Goal: Task Accomplishment & Management: Use online tool/utility

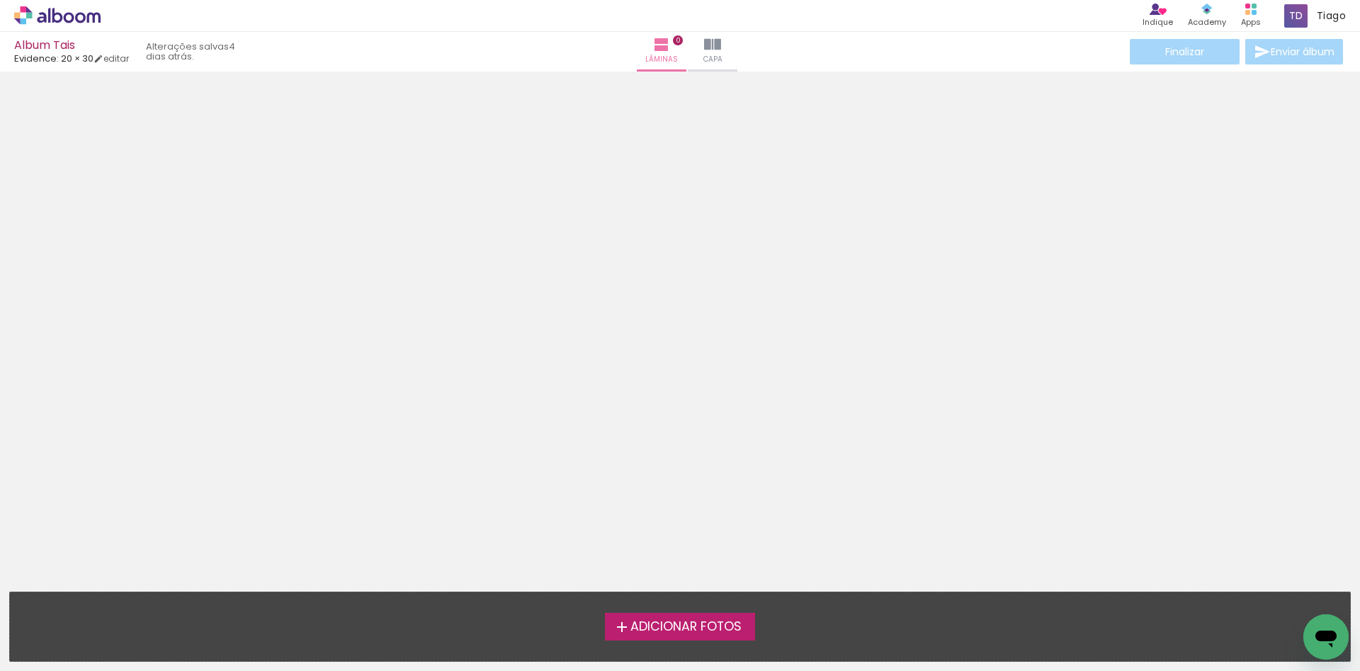
click at [630, 626] on span "Adicionar Fotos" at bounding box center [685, 626] width 111 height 13
click at [0, 0] on input "file" at bounding box center [0, 0] width 0 height 0
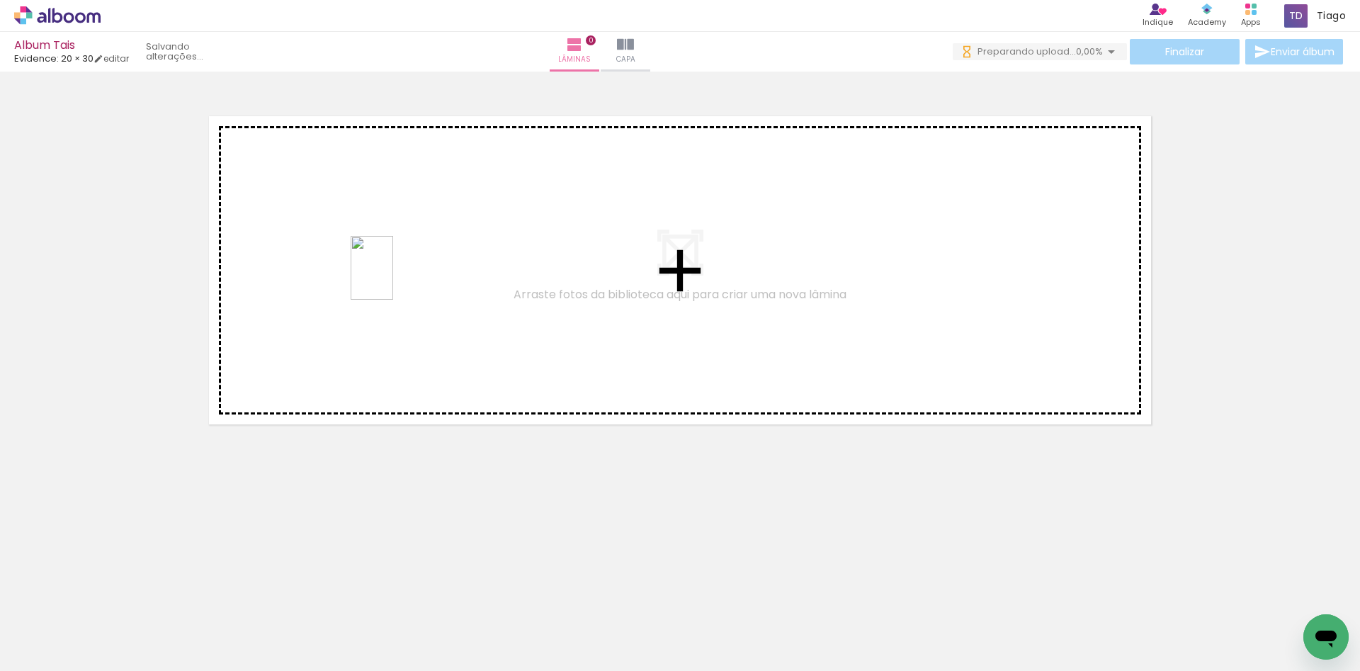
drag, startPoint x: 556, startPoint y: 624, endPoint x: 393, endPoint y: 278, distance: 382.1
click at [393, 278] on quentale-workspace at bounding box center [680, 335] width 1360 height 671
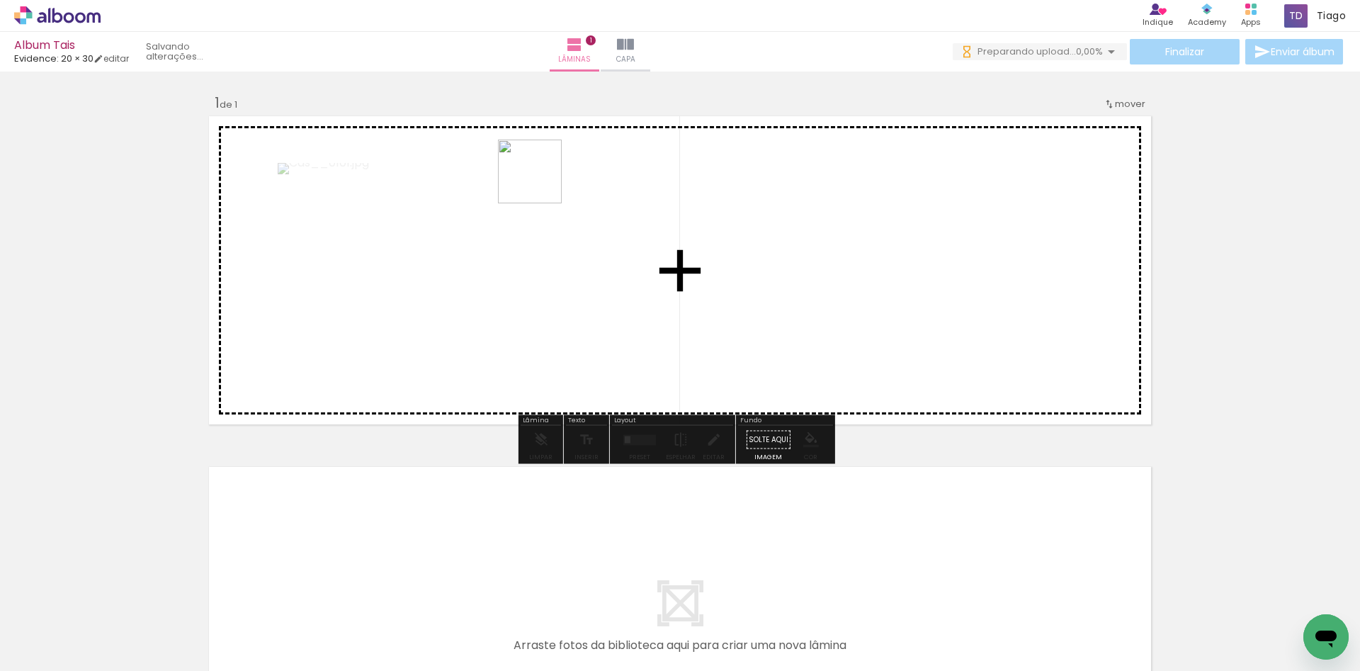
drag, startPoint x: 613, startPoint y: 596, endPoint x: 537, endPoint y: 133, distance: 469.4
click at [537, 133] on quentale-workspace at bounding box center [680, 335] width 1360 height 671
drag, startPoint x: 712, startPoint y: 636, endPoint x: 691, endPoint y: 337, distance: 299.7
click at [691, 337] on quentale-workspace at bounding box center [680, 335] width 1360 height 671
drag, startPoint x: 783, startPoint y: 598, endPoint x: 668, endPoint y: 296, distance: 322.8
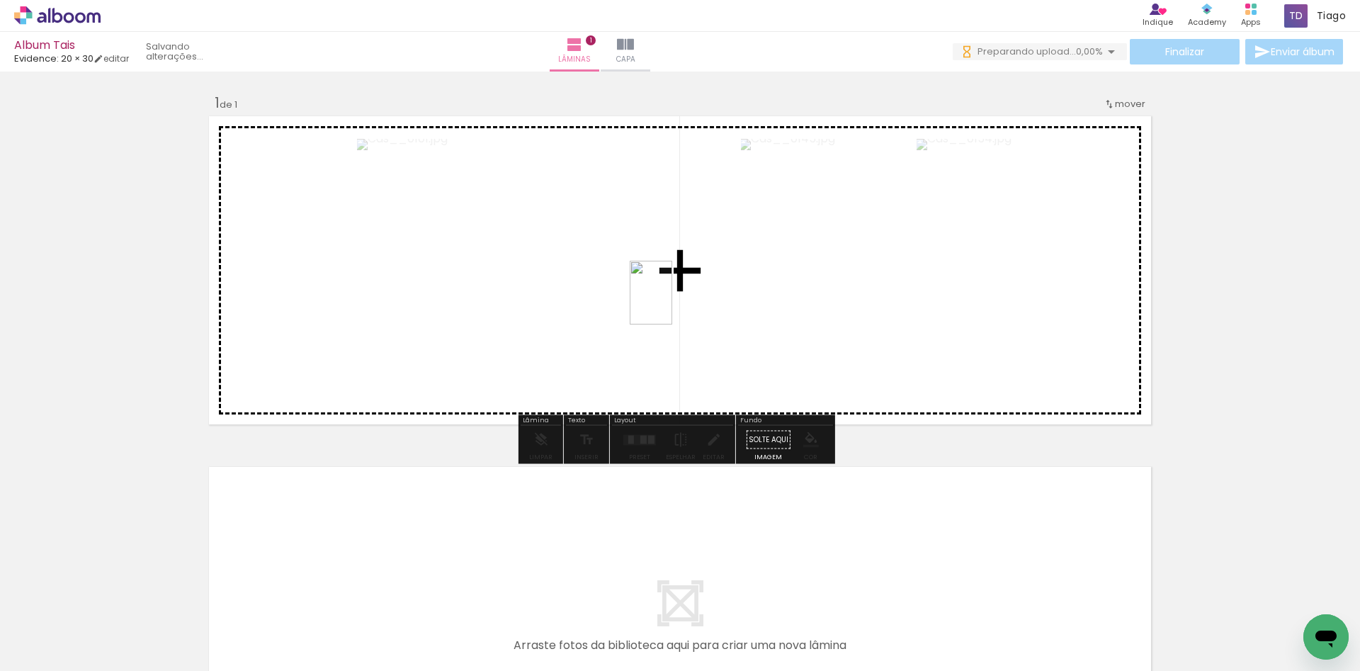
click at [668, 296] on quentale-workspace at bounding box center [680, 335] width 1360 height 671
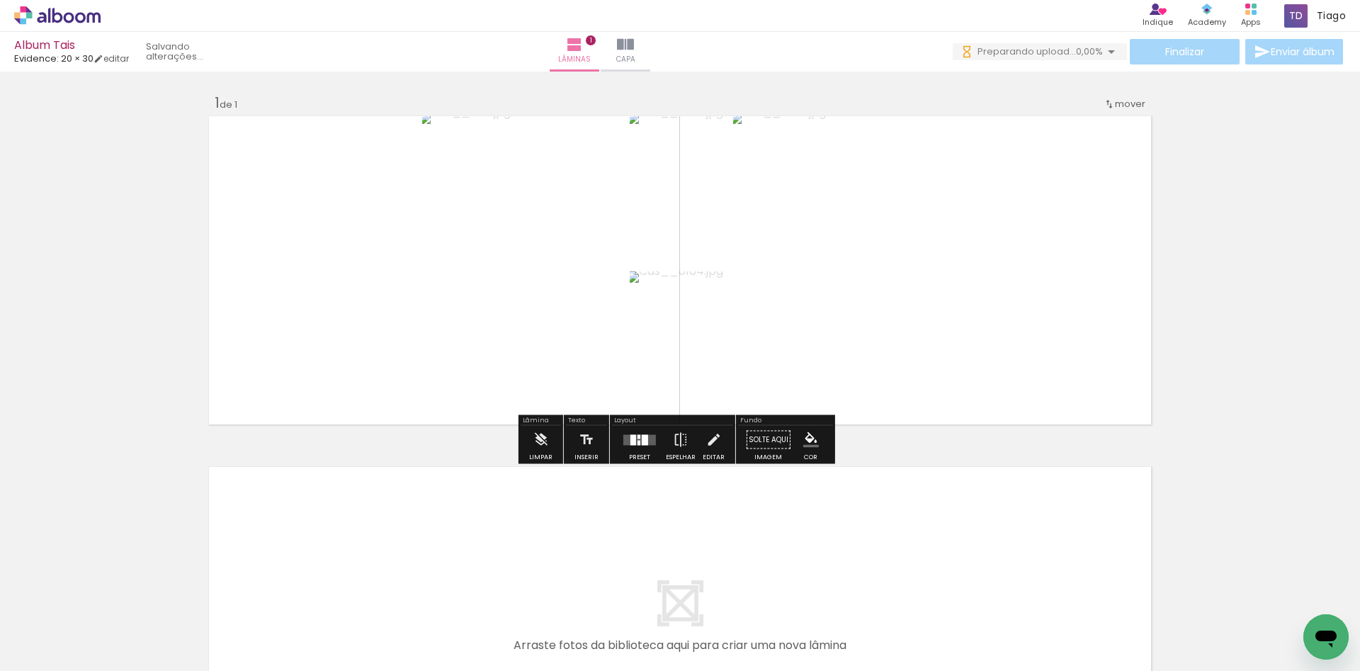
scroll to position [0, 623]
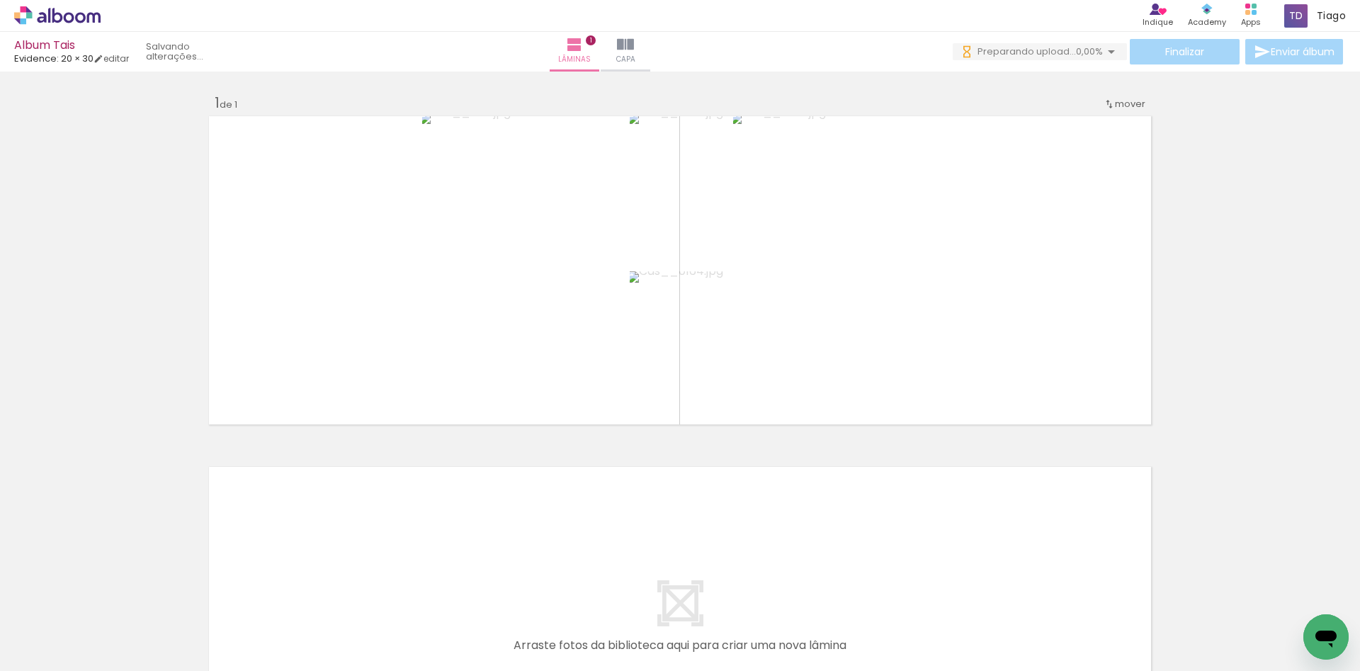
click at [54, 632] on input "Todas as fotos" at bounding box center [40, 628] width 54 height 12
click at [0, 0] on slot "Não utilizadas" at bounding box center [0, 0] width 0 height 0
type input "Não utilizadas"
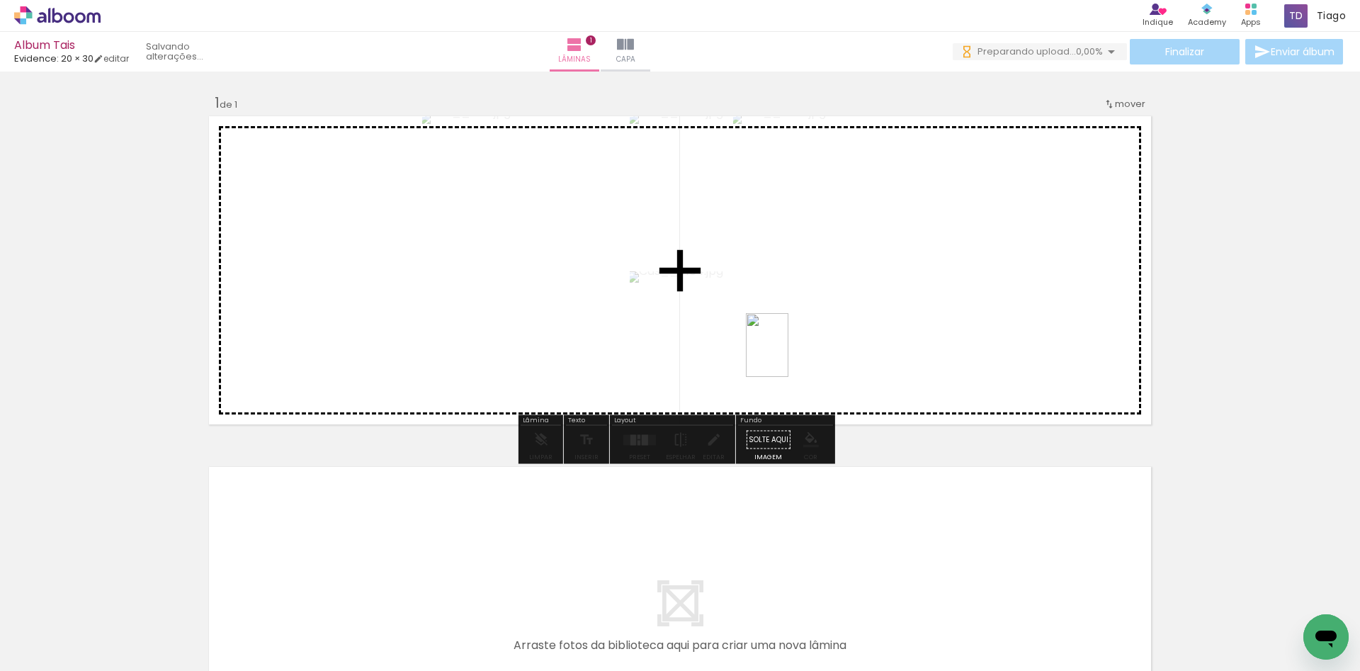
drag, startPoint x: 704, startPoint y: 622, endPoint x: 816, endPoint y: 327, distance: 315.9
click at [816, 327] on quentale-workspace at bounding box center [680, 335] width 1360 height 671
drag, startPoint x: 790, startPoint y: 623, endPoint x: 888, endPoint y: 324, distance: 313.6
click at [888, 324] on quentale-workspace at bounding box center [680, 335] width 1360 height 671
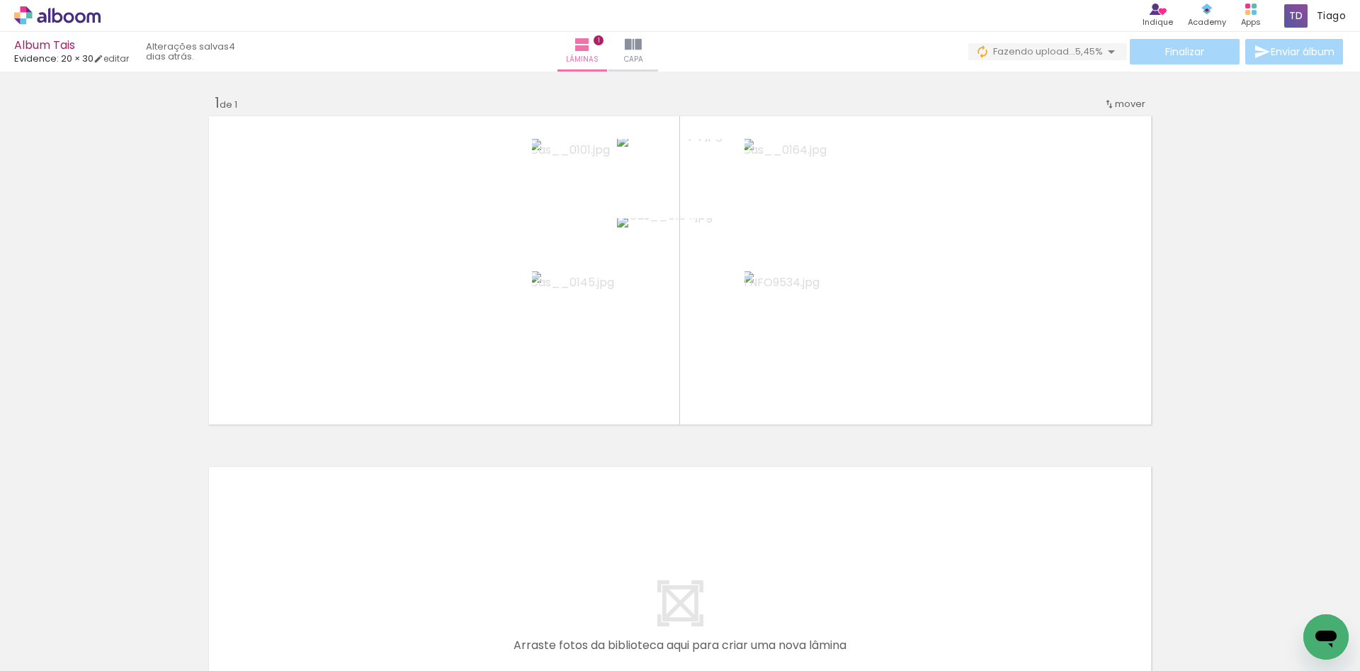
scroll to position [0, 1750]
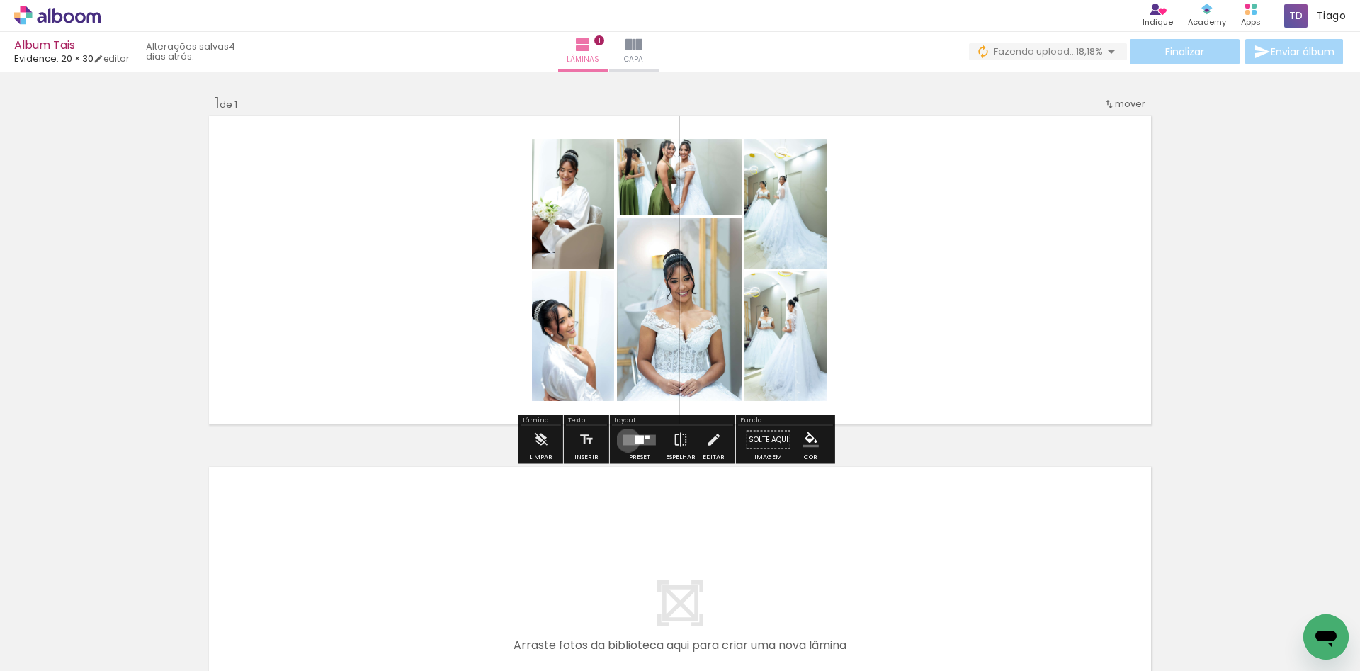
click at [625, 440] on quentale-layouter at bounding box center [639, 439] width 33 height 11
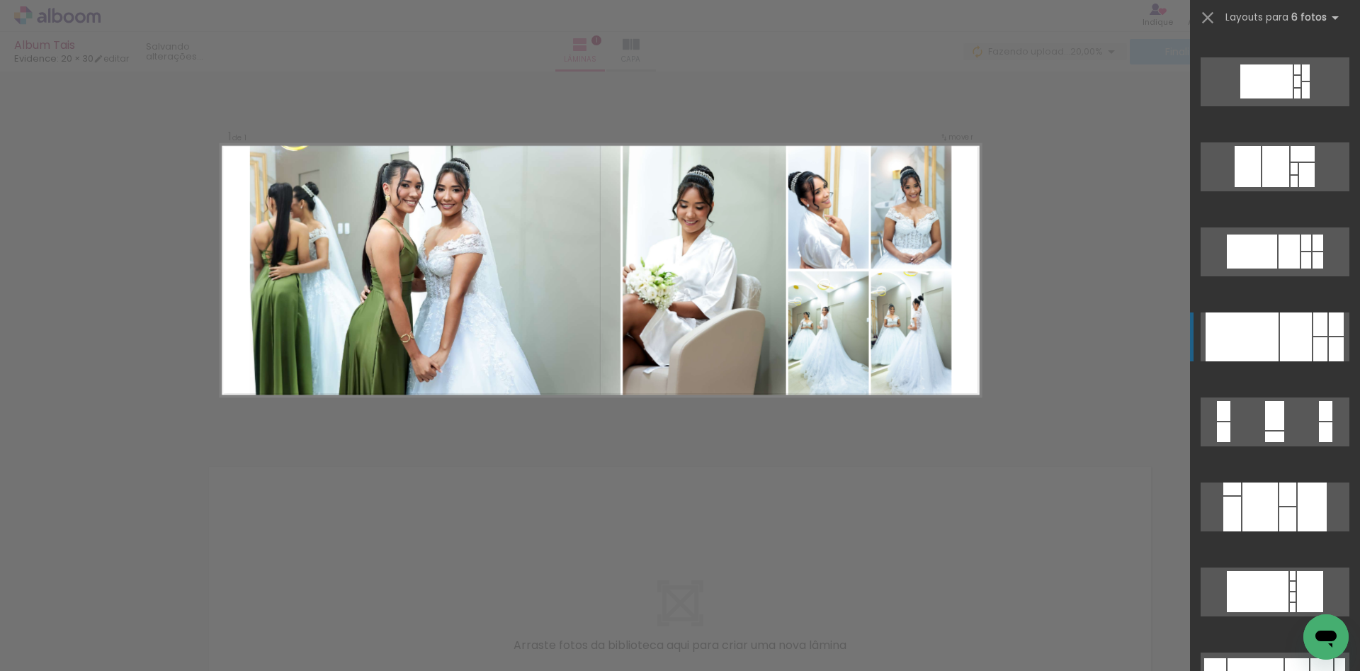
scroll to position [425, 0]
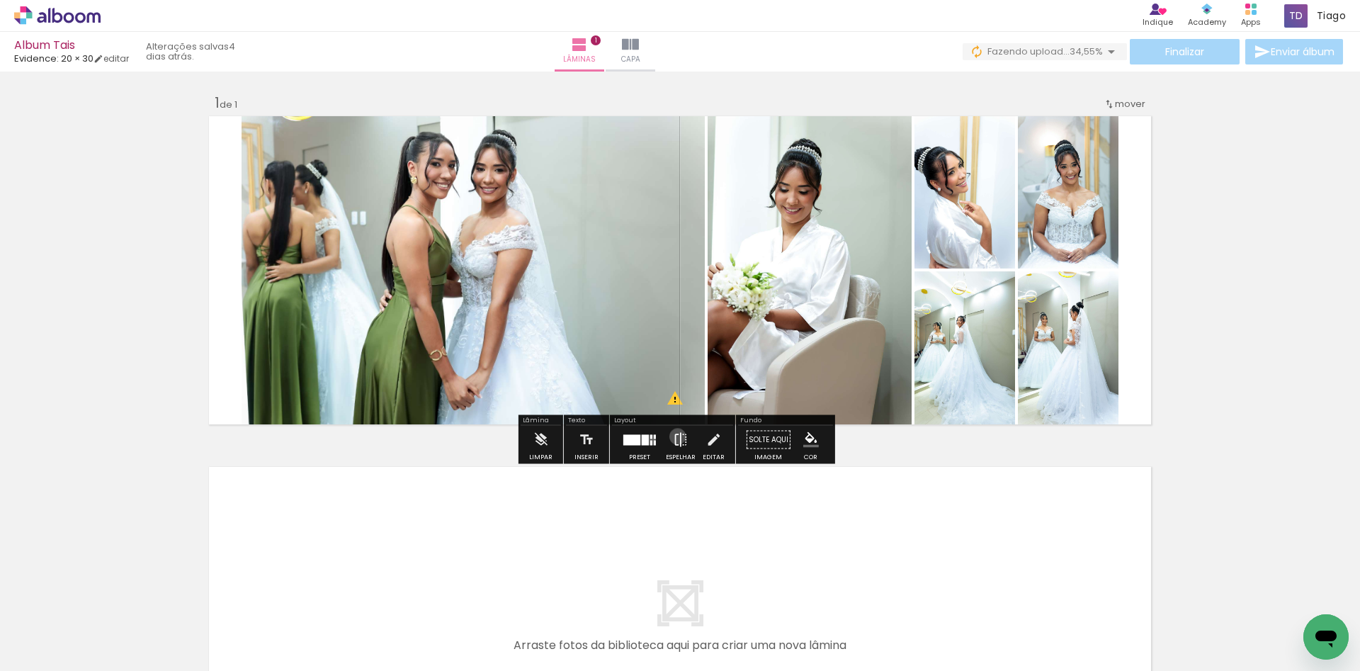
click at [674, 436] on iron-icon at bounding box center [681, 440] width 16 height 28
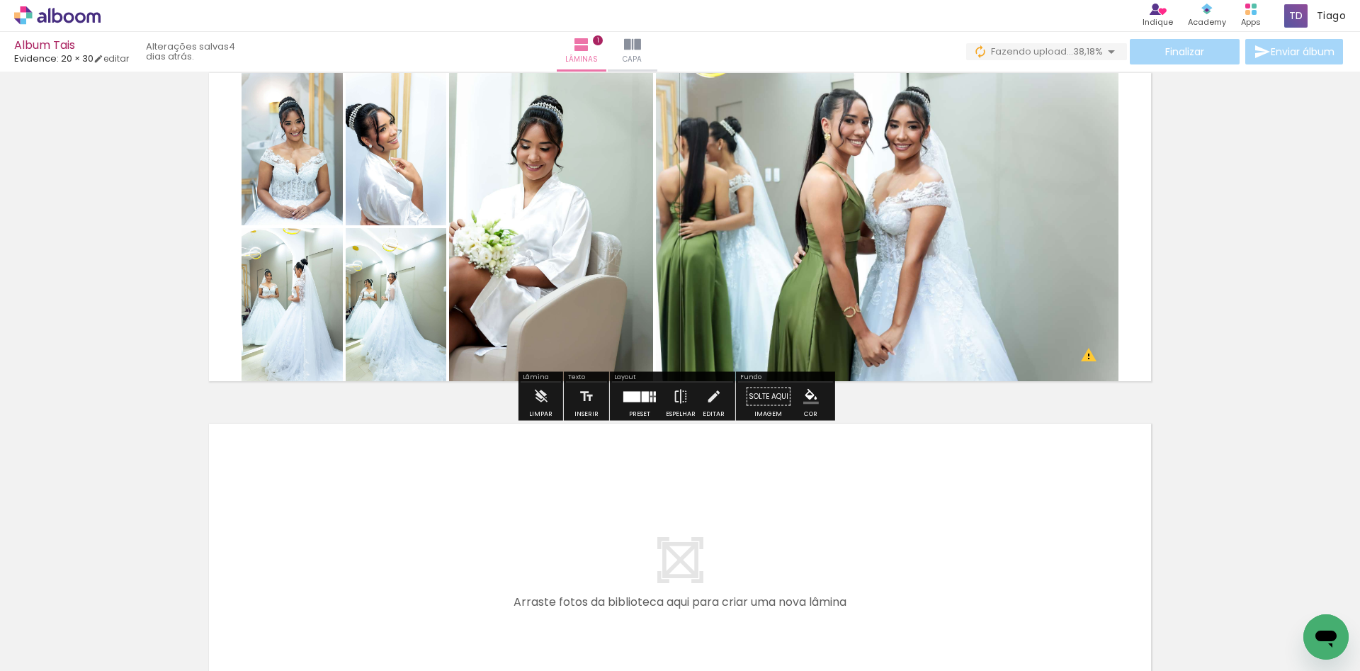
scroll to position [142, 0]
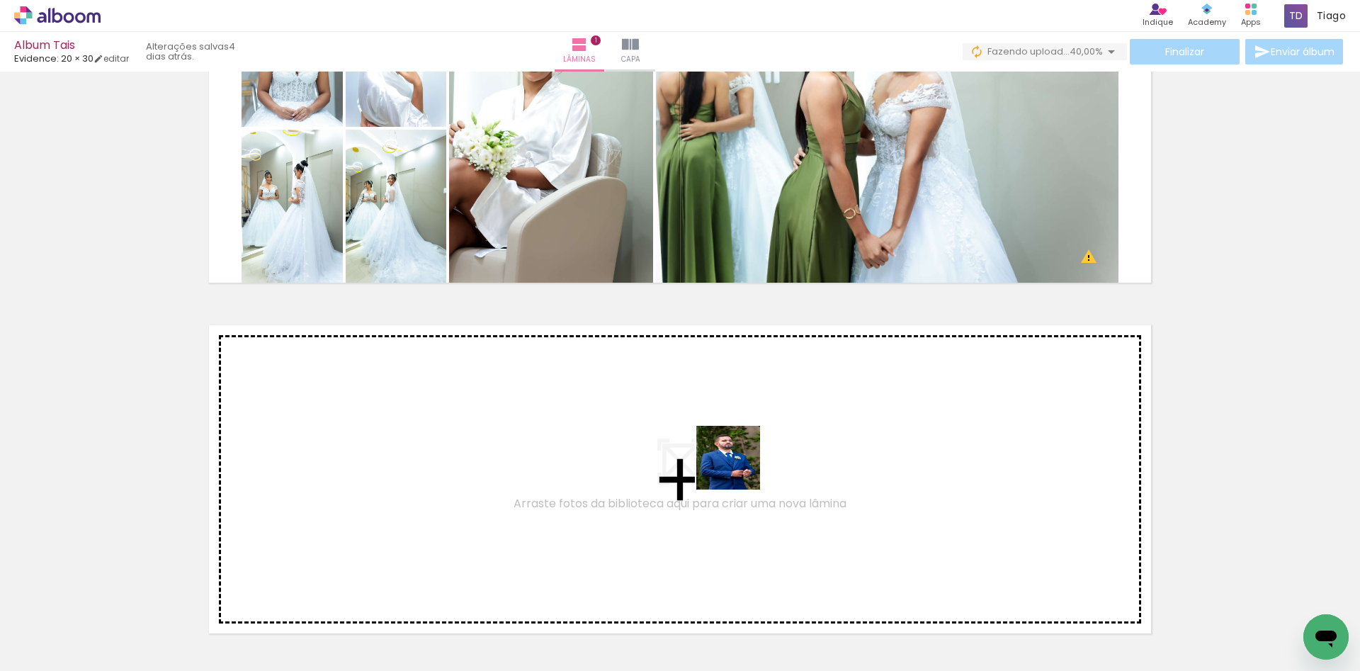
drag, startPoint x: 768, startPoint y: 625, endPoint x: 738, endPoint y: 466, distance: 161.4
click at [738, 466] on quentale-workspace at bounding box center [680, 335] width 1360 height 671
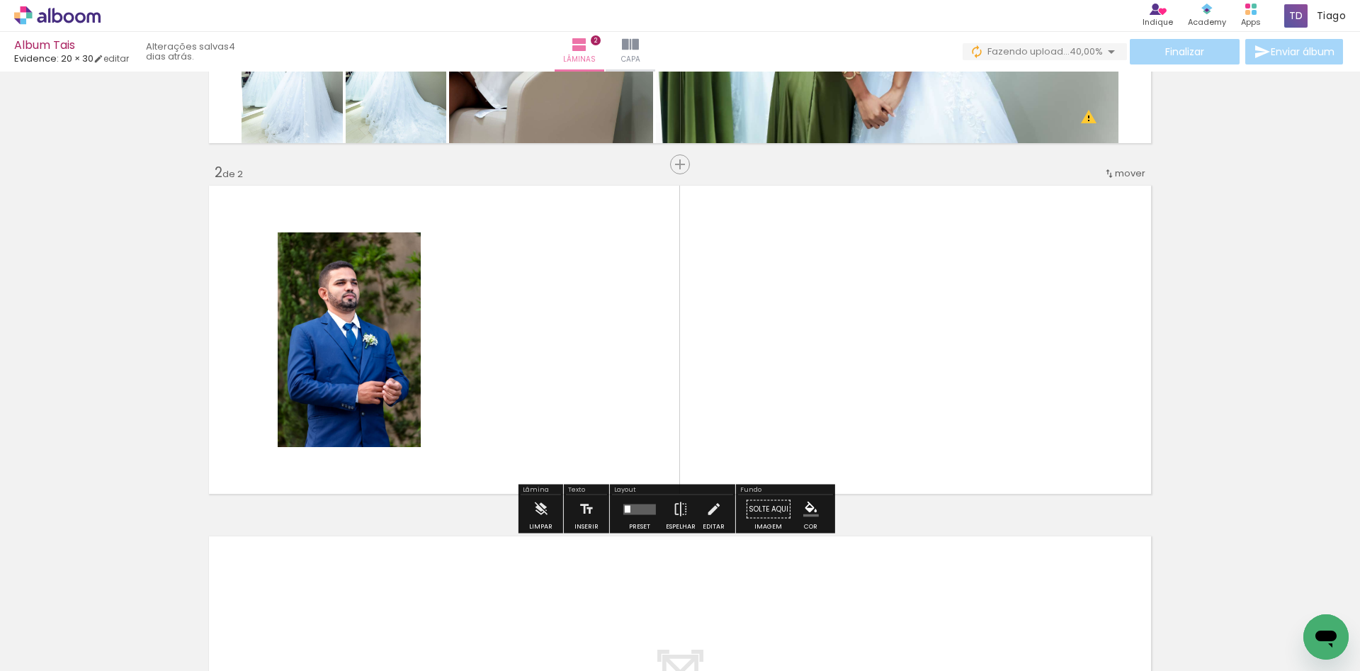
scroll to position [294, 0]
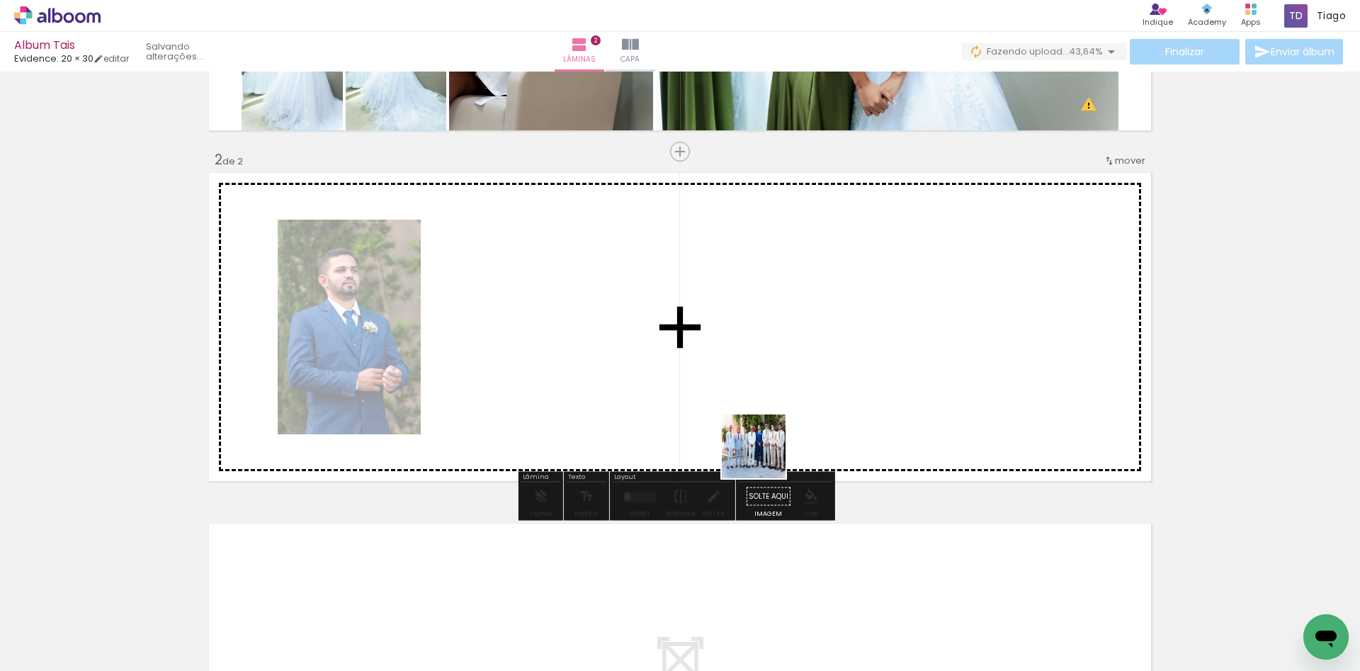
drag, startPoint x: 785, startPoint y: 627, endPoint x: 756, endPoint y: 398, distance: 230.5
click at [756, 398] on quentale-workspace at bounding box center [680, 335] width 1360 height 671
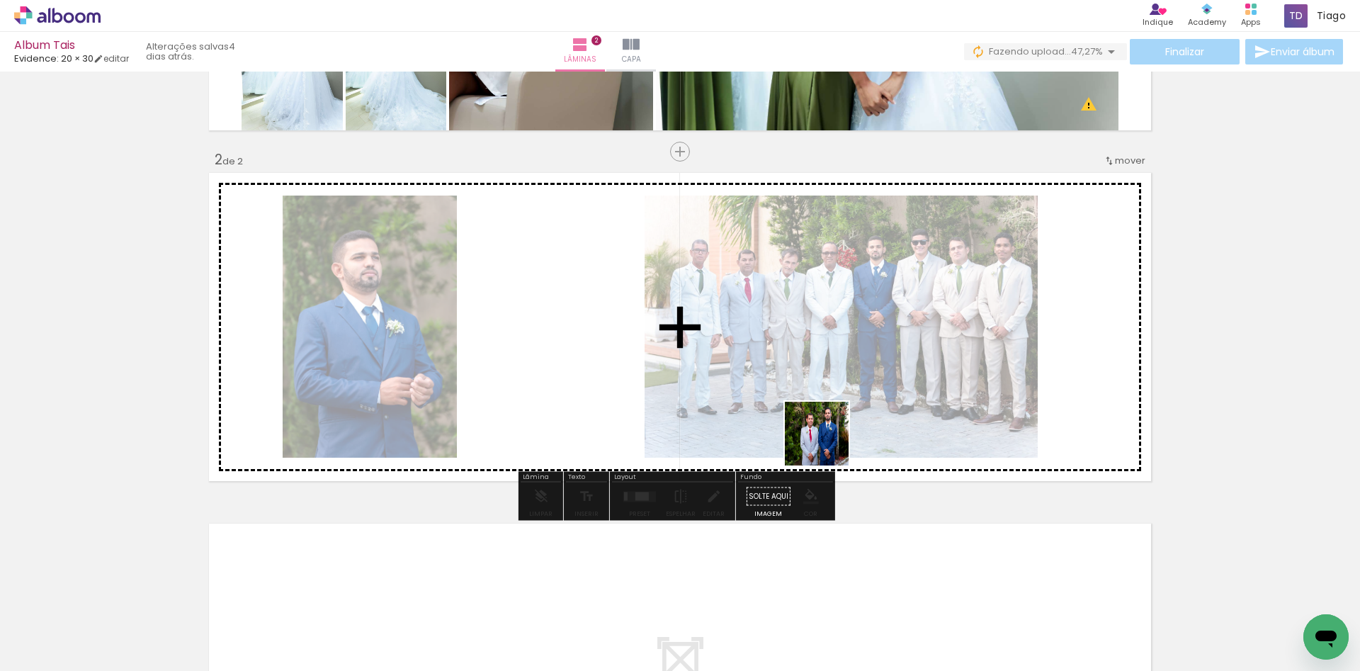
drag, startPoint x: 851, startPoint y: 612, endPoint x: 822, endPoint y: 421, distance: 193.3
click at [822, 421] on quentale-workspace at bounding box center [680, 335] width 1360 height 671
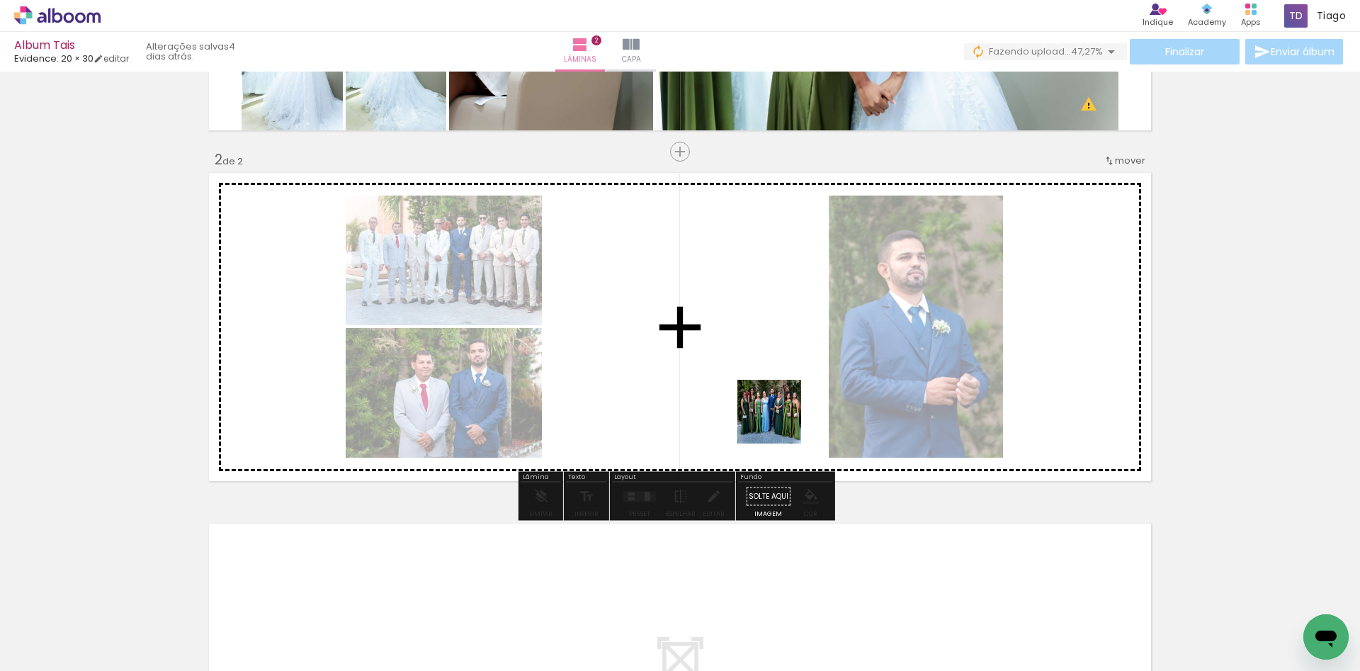
drag, startPoint x: 827, startPoint y: 518, endPoint x: 788, endPoint y: 429, distance: 97.4
click at [761, 379] on quentale-workspace at bounding box center [680, 335] width 1360 height 671
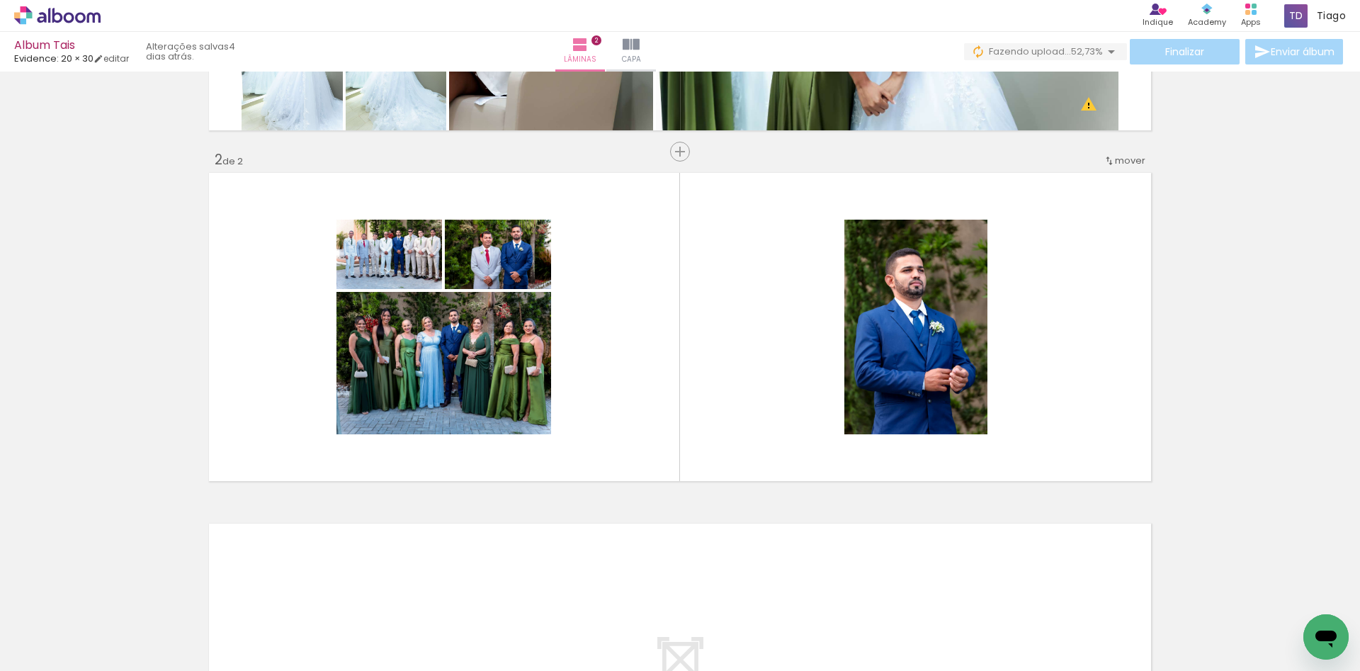
click at [752, 659] on quentale-thumb at bounding box center [771, 622] width 79 height 81
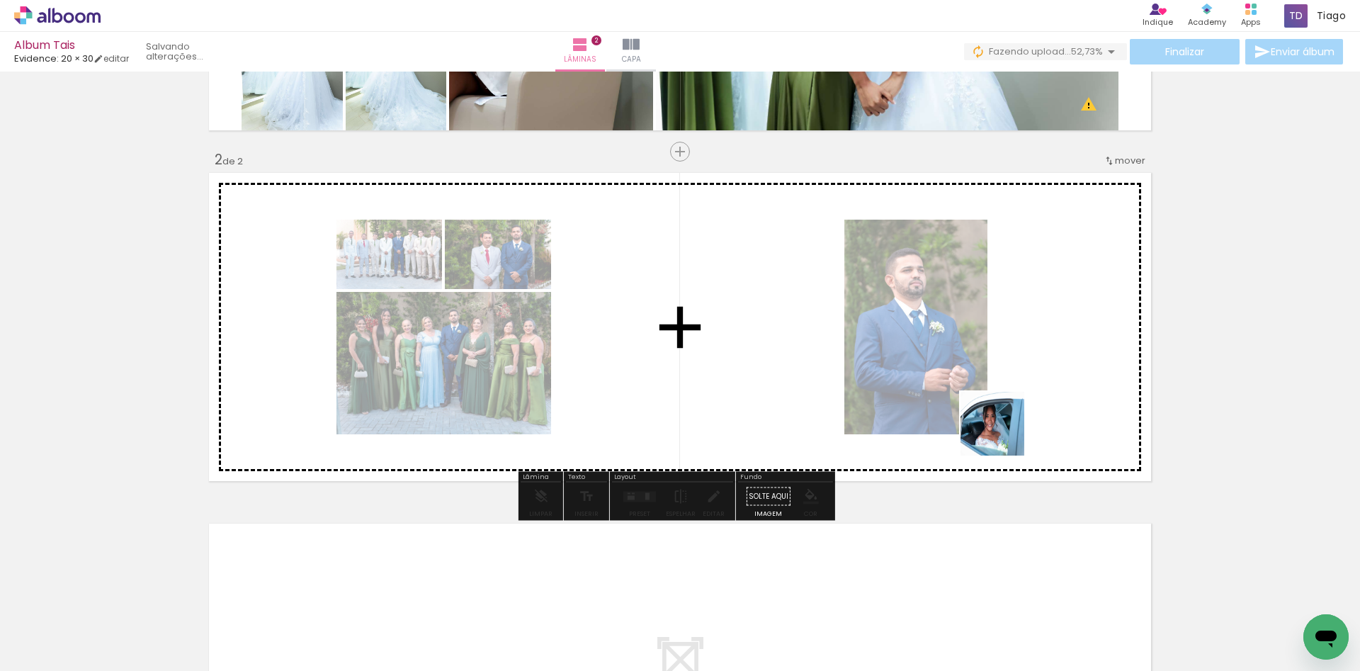
drag, startPoint x: 1036, startPoint y: 633, endPoint x: 1003, endPoint y: 390, distance: 245.1
click at [1003, 390] on quentale-workspace at bounding box center [680, 335] width 1360 height 671
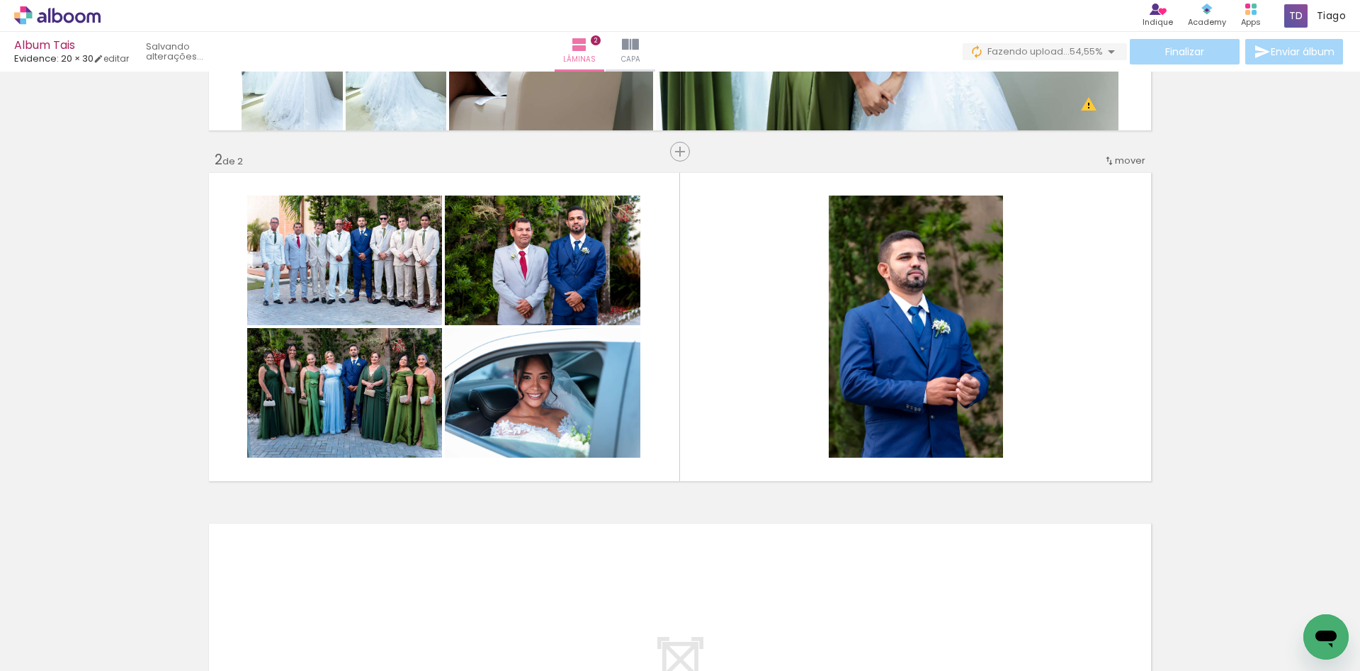
scroll to position [0, 53]
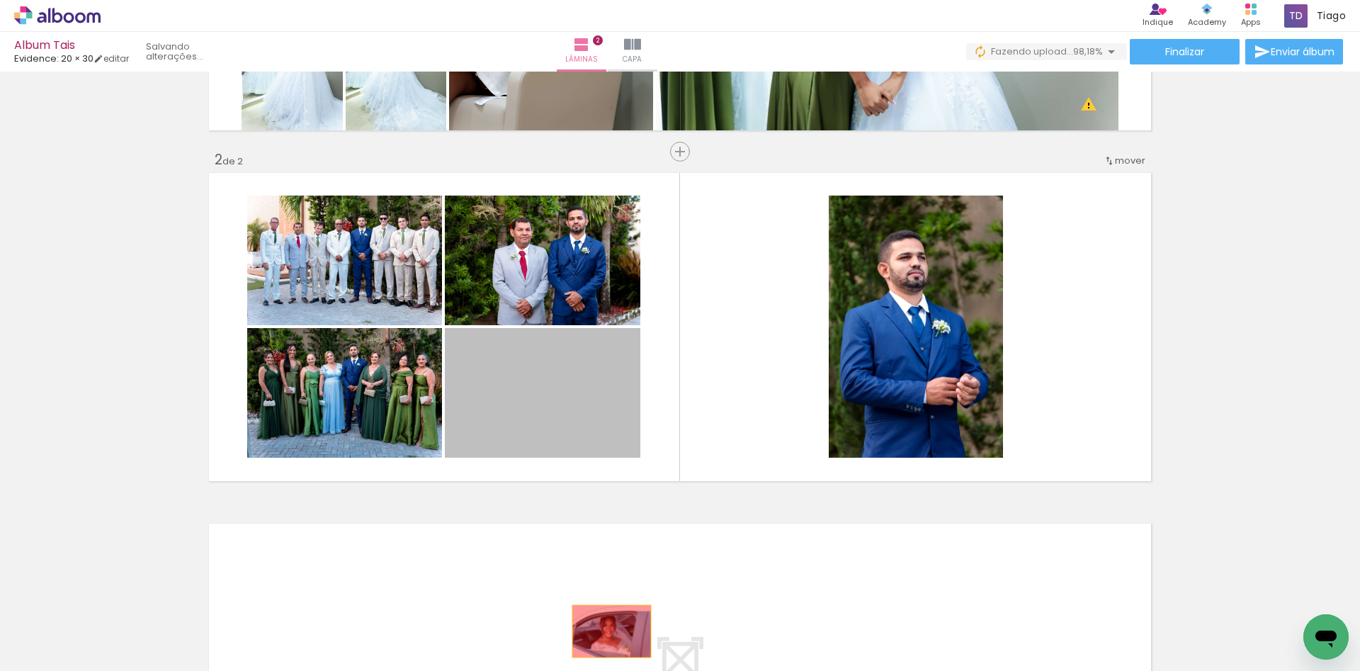
drag, startPoint x: 569, startPoint y: 423, endPoint x: 606, endPoint y: 632, distance: 212.2
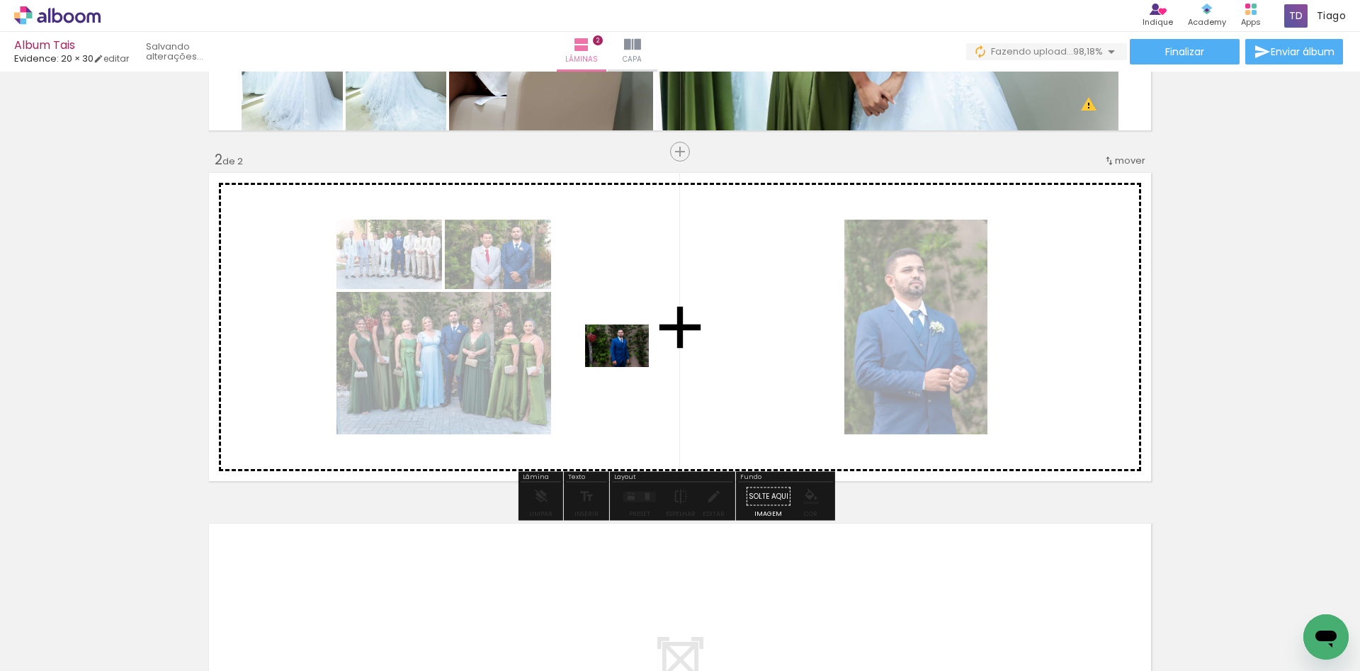
drag, startPoint x: 504, startPoint y: 633, endPoint x: 628, endPoint y: 367, distance: 293.8
click at [628, 367] on quentale-workspace at bounding box center [680, 335] width 1360 height 671
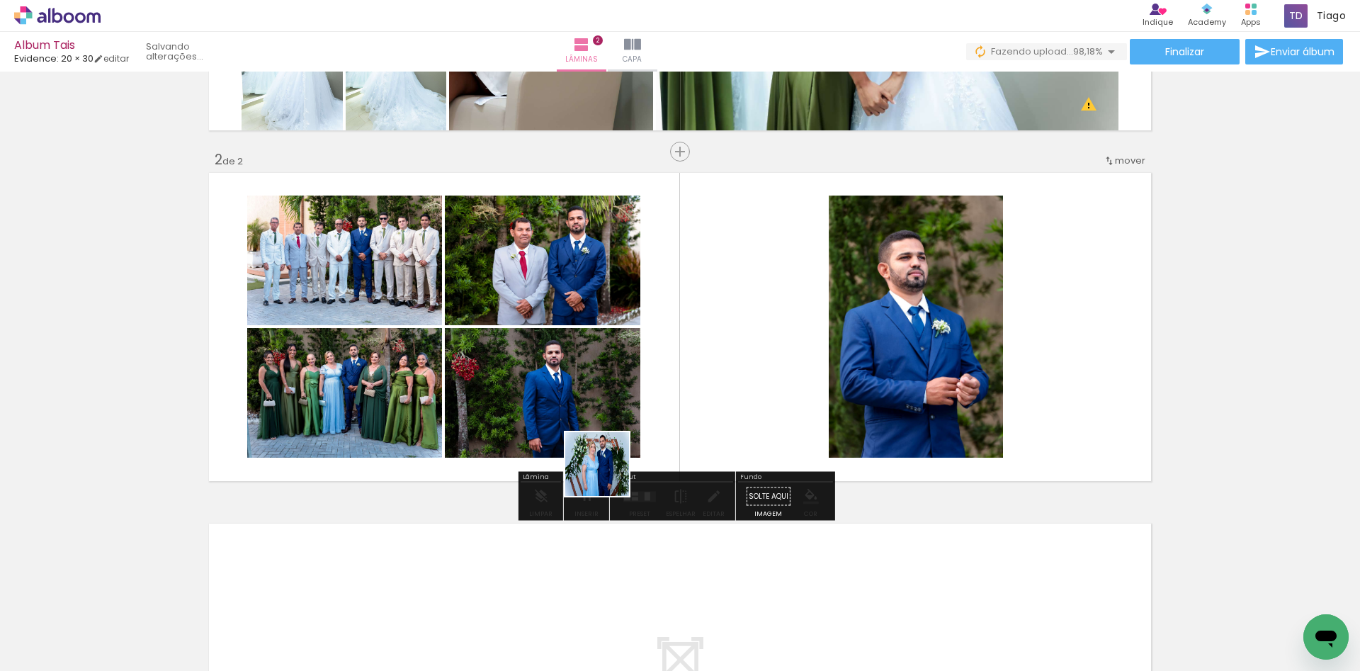
drag, startPoint x: 521, startPoint y: 618, endPoint x: 688, endPoint y: 375, distance: 294.9
click at [688, 375] on quentale-workspace at bounding box center [680, 335] width 1360 height 671
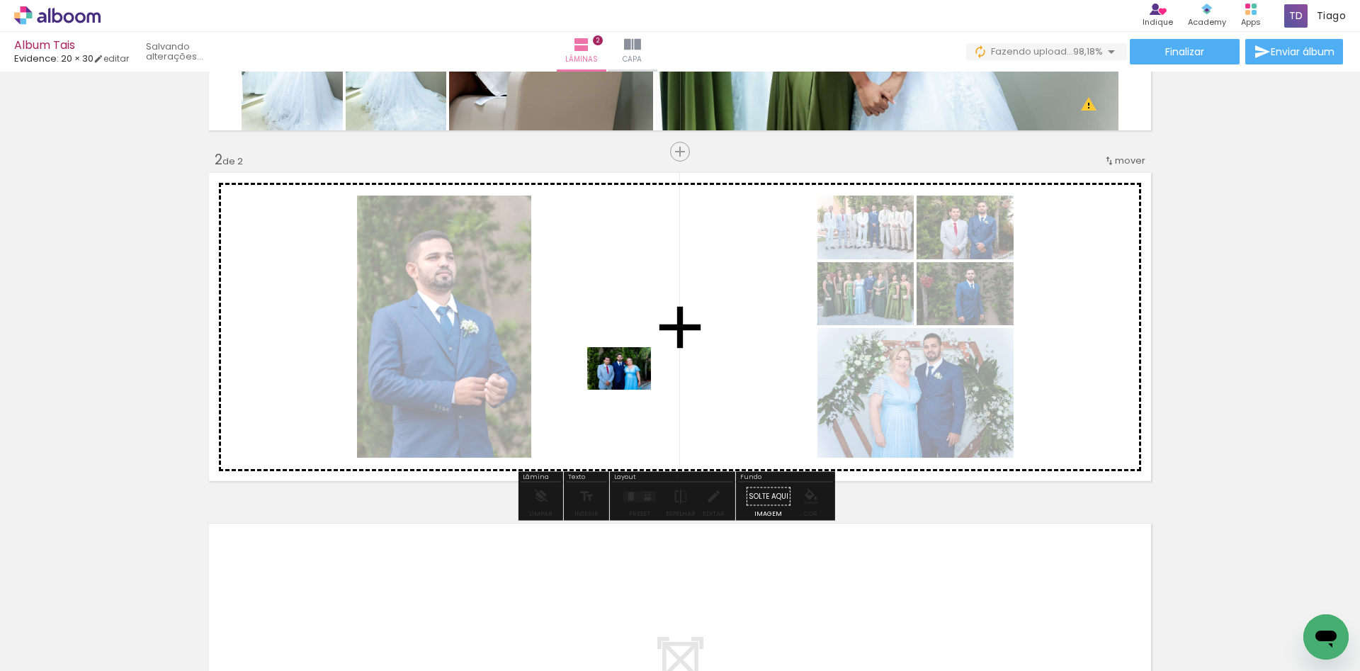
drag, startPoint x: 509, startPoint y: 619, endPoint x: 630, endPoint y: 390, distance: 259.2
click at [630, 390] on quentale-workspace at bounding box center [680, 335] width 1360 height 671
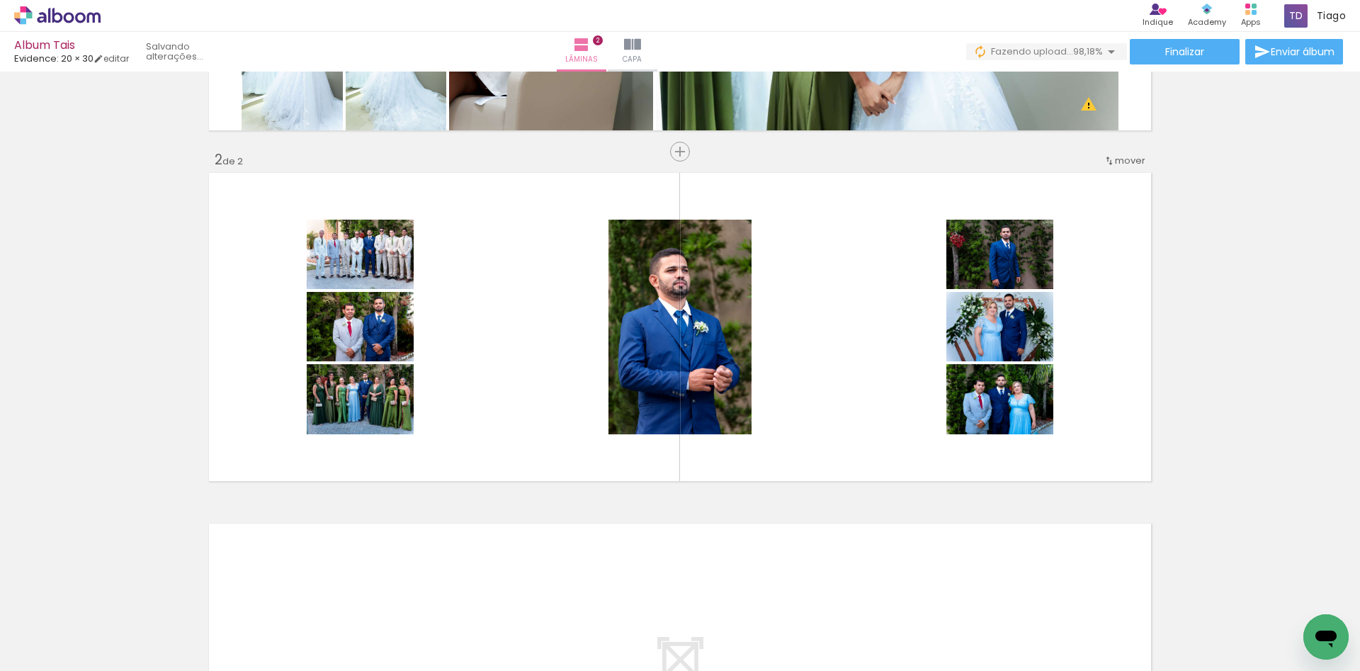
scroll to position [0, 2001]
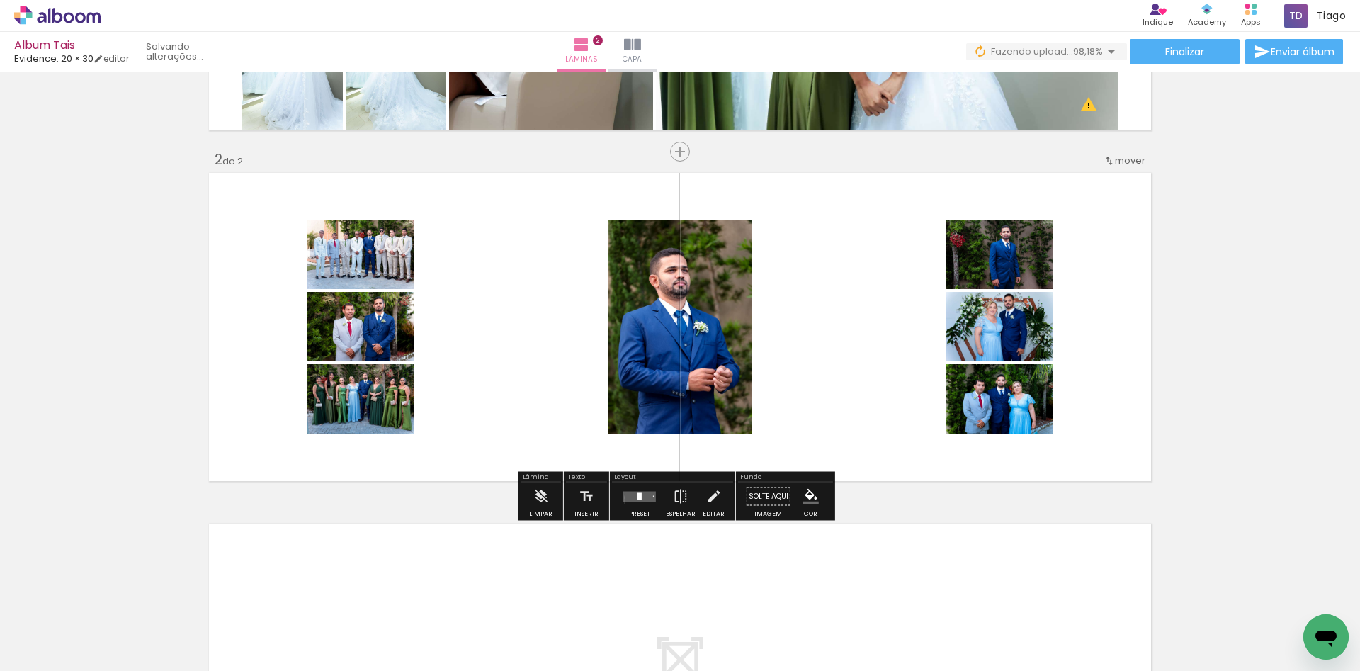
click at [641, 498] on quentale-layouter at bounding box center [639, 496] width 33 height 11
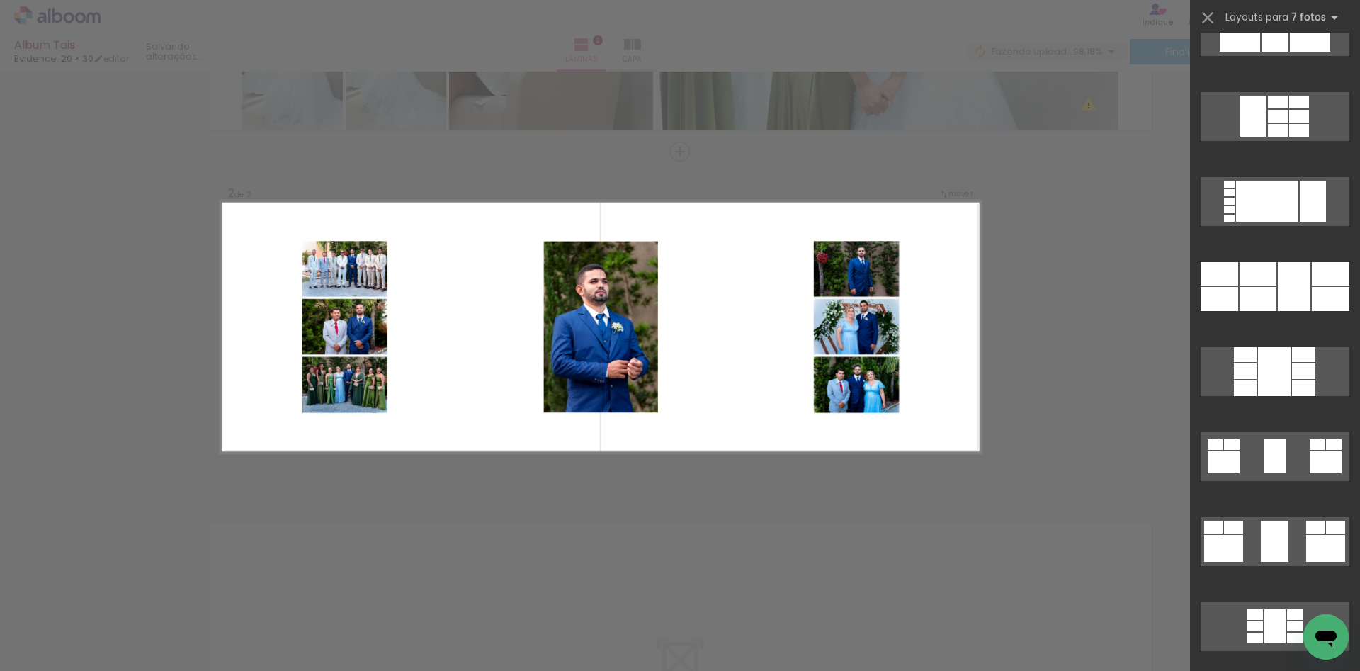
scroll to position [968, 0]
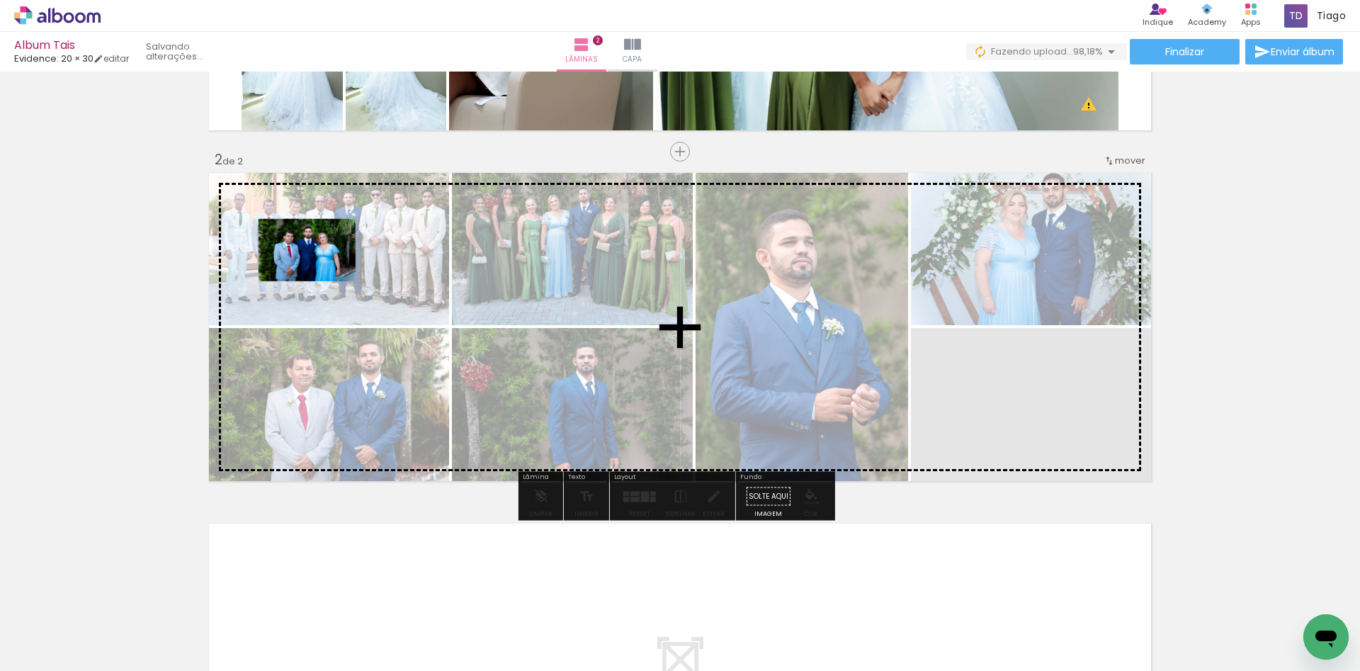
drag, startPoint x: 1049, startPoint y: 414, endPoint x: 302, endPoint y: 250, distance: 765.0
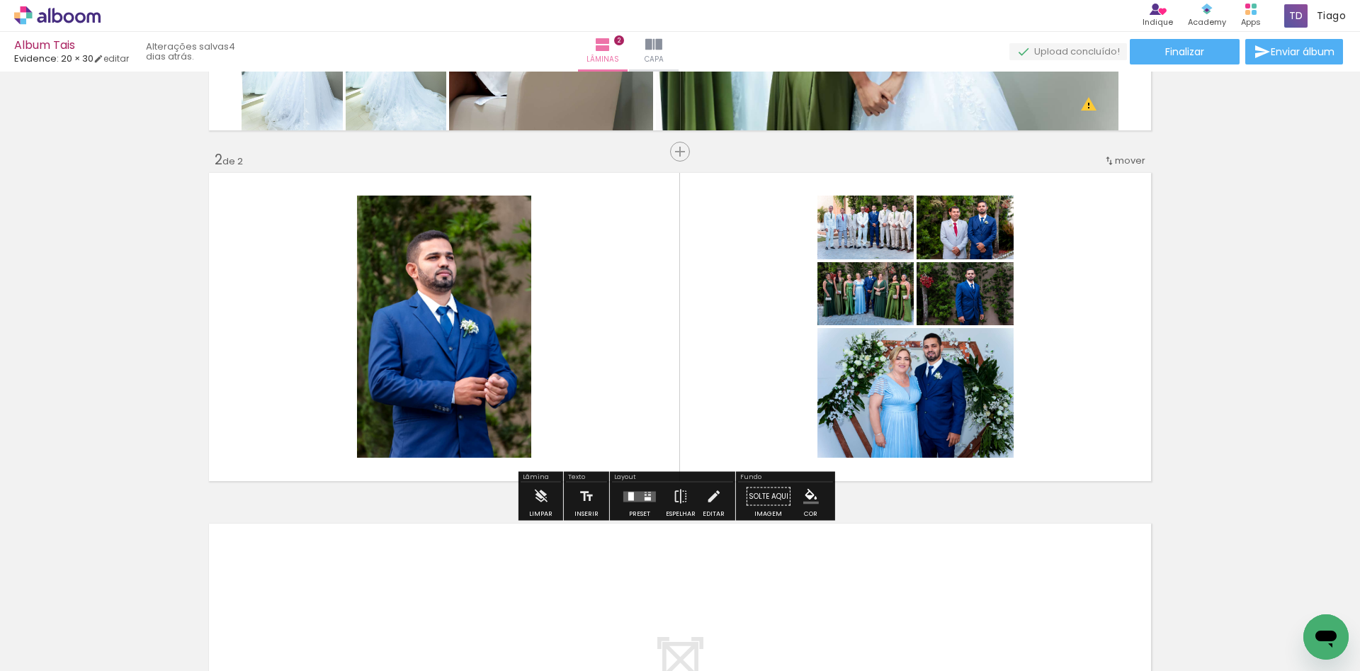
click at [651, 500] on quentale-layouter at bounding box center [639, 496] width 33 height 11
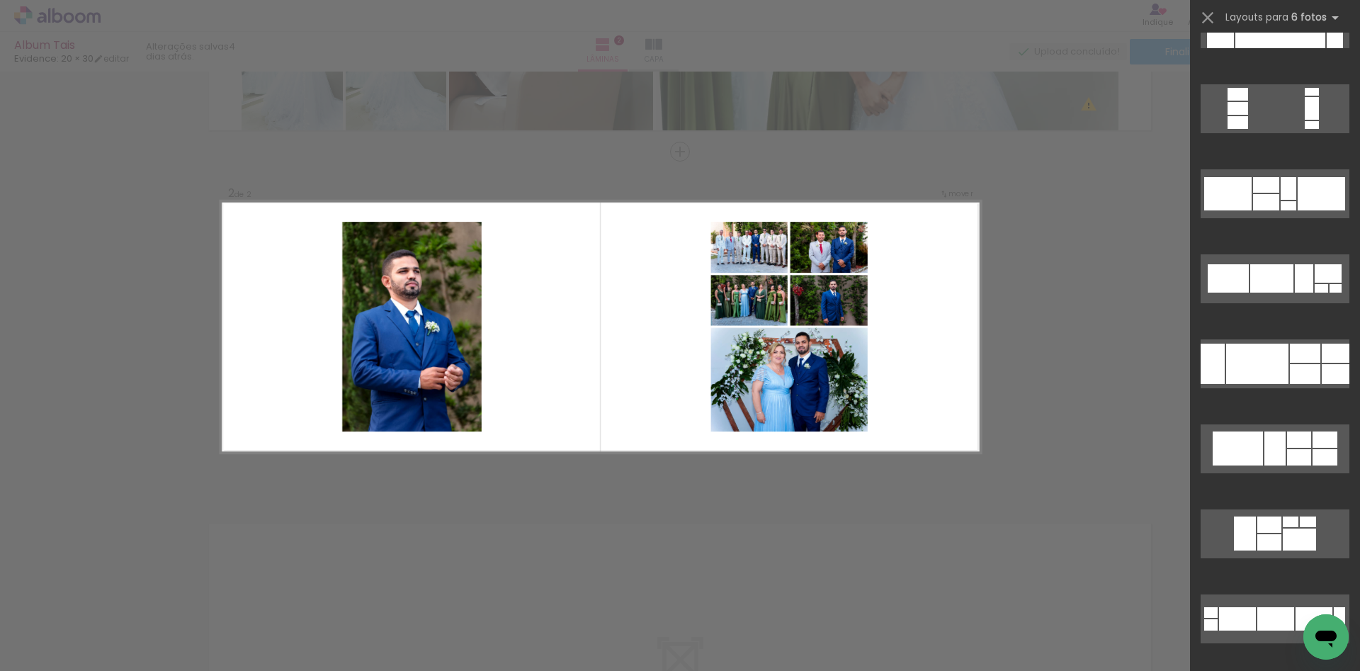
scroll to position [76, 0]
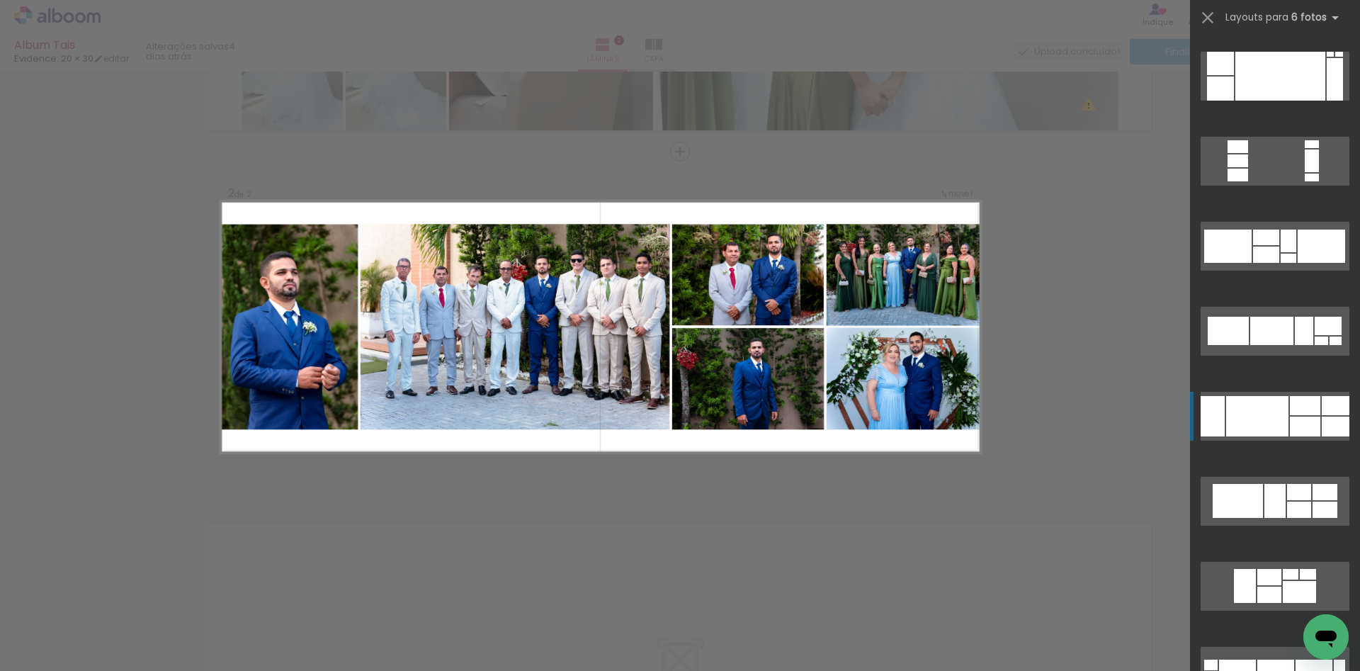
click at [1264, 101] on div at bounding box center [1280, 76] width 90 height 49
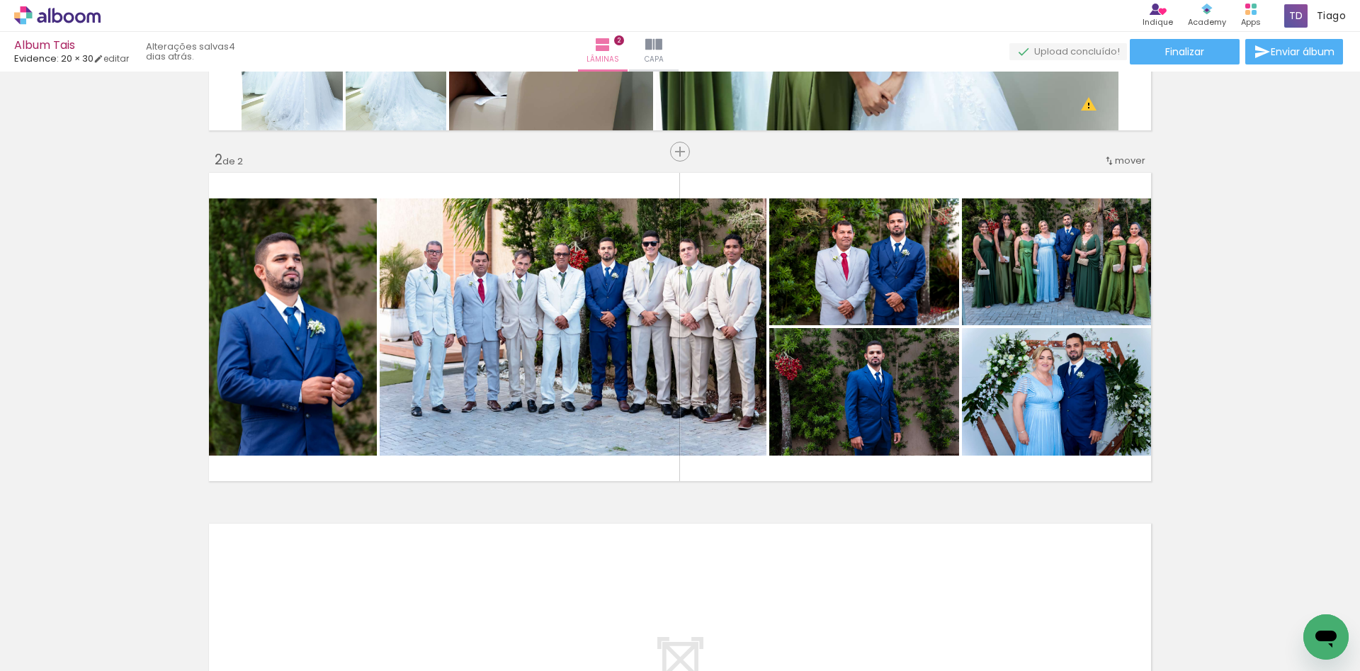
scroll to position [0, 368]
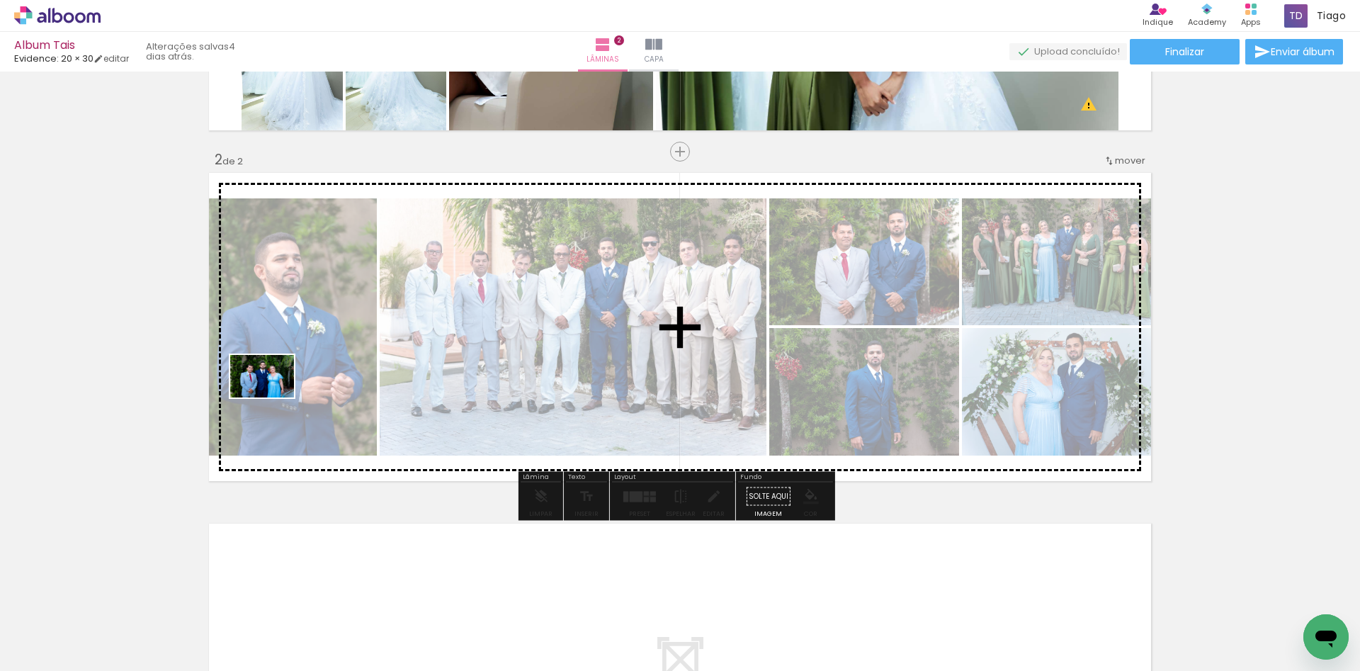
drag, startPoint x: 188, startPoint y: 637, endPoint x: 278, endPoint y: 395, distance: 258.2
click at [278, 395] on quentale-workspace at bounding box center [680, 335] width 1360 height 671
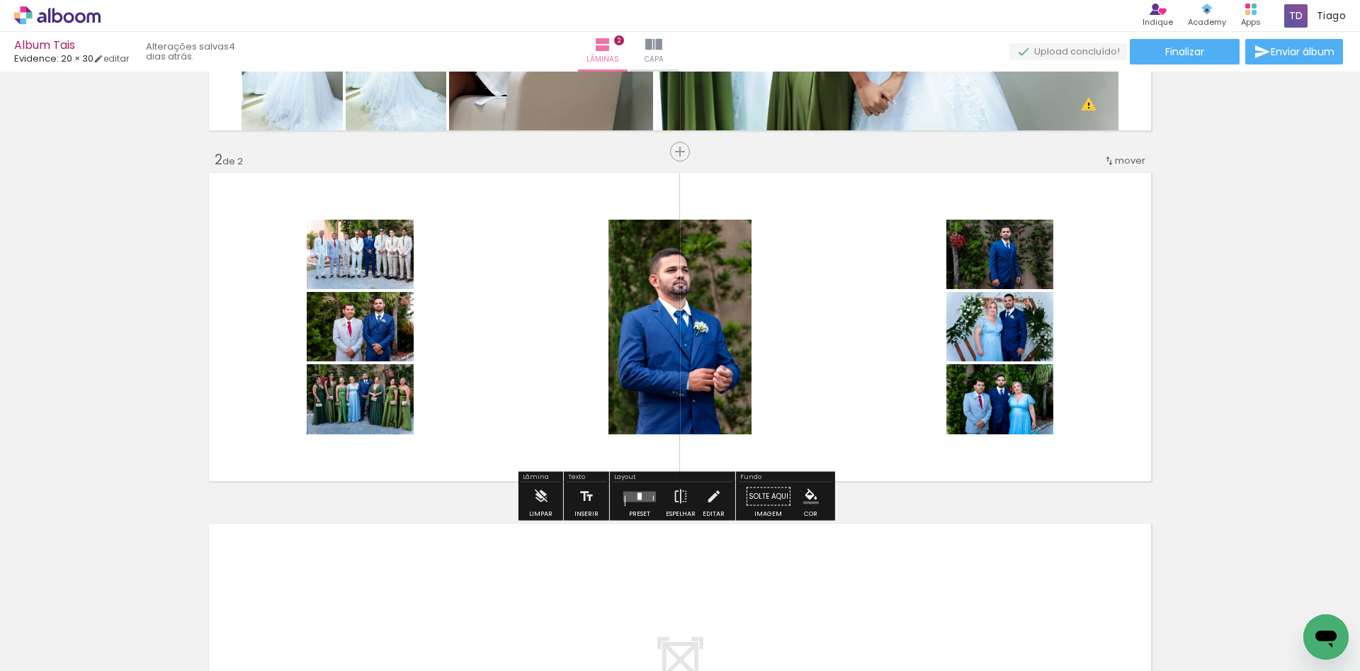
click at [634, 490] on div at bounding box center [639, 496] width 38 height 28
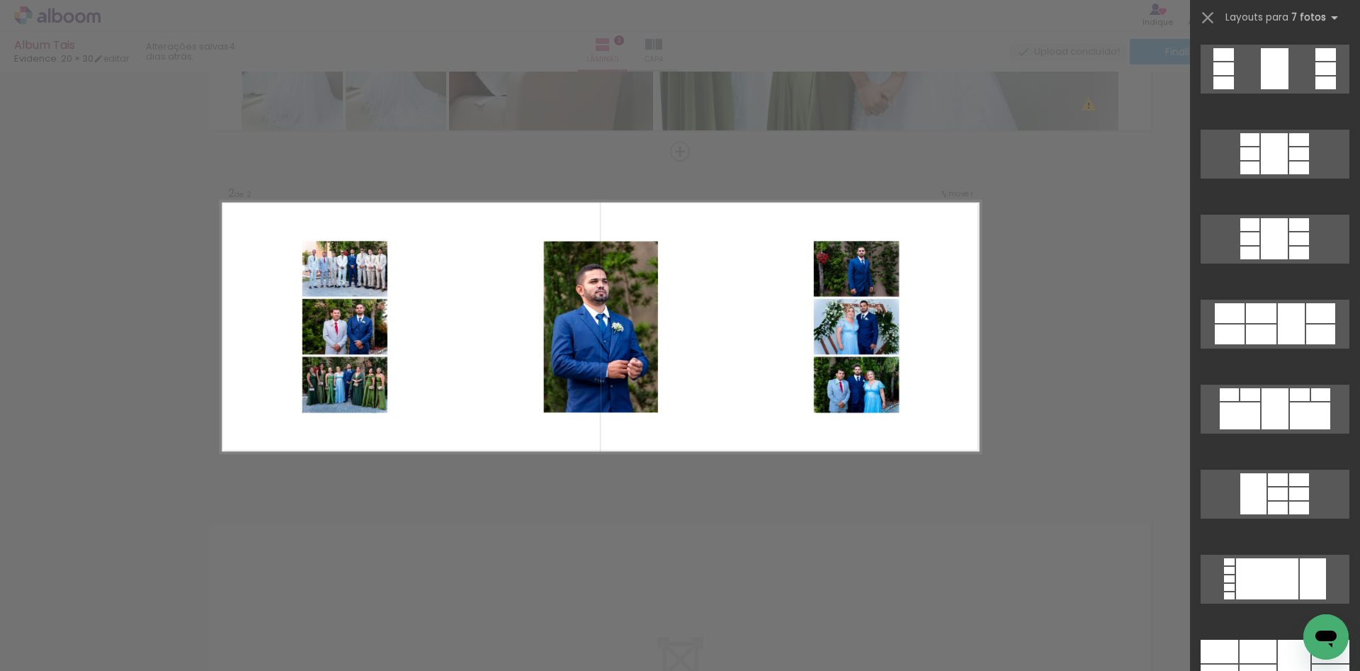
scroll to position [712, 0]
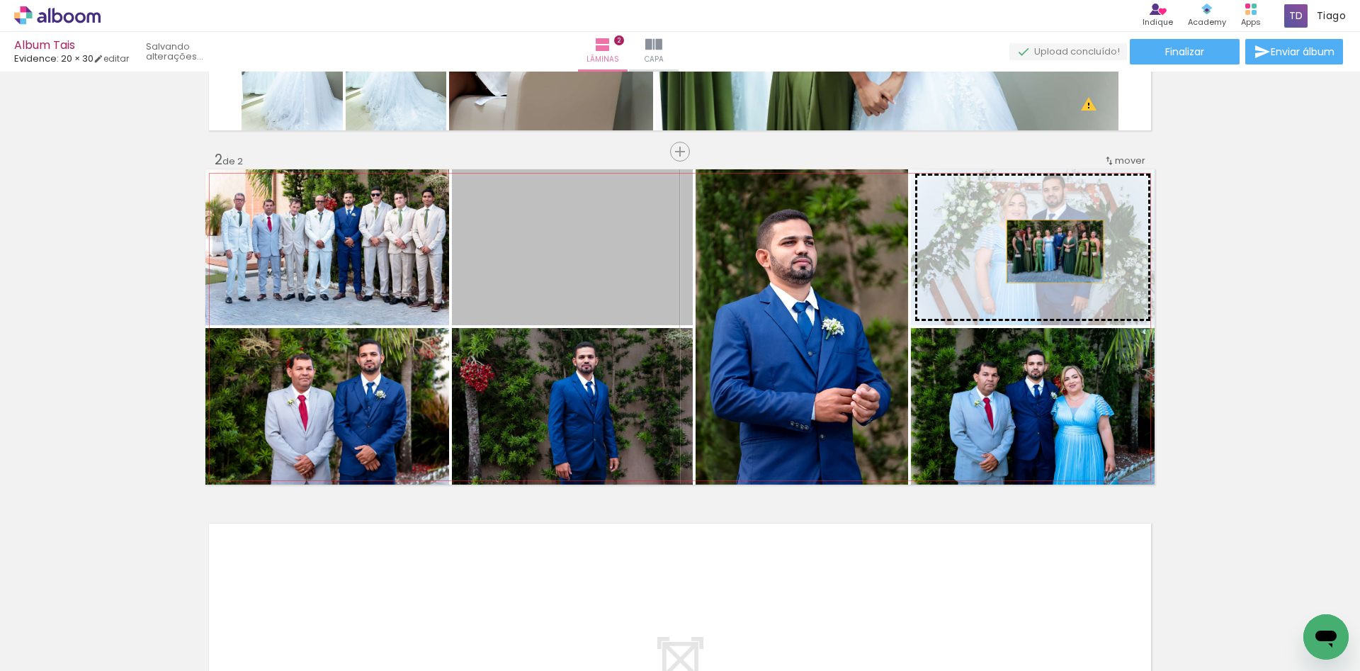
drag, startPoint x: 576, startPoint y: 270, endPoint x: 1050, endPoint y: 251, distance: 474.2
click at [0, 0] on slot at bounding box center [0, 0] width 0 height 0
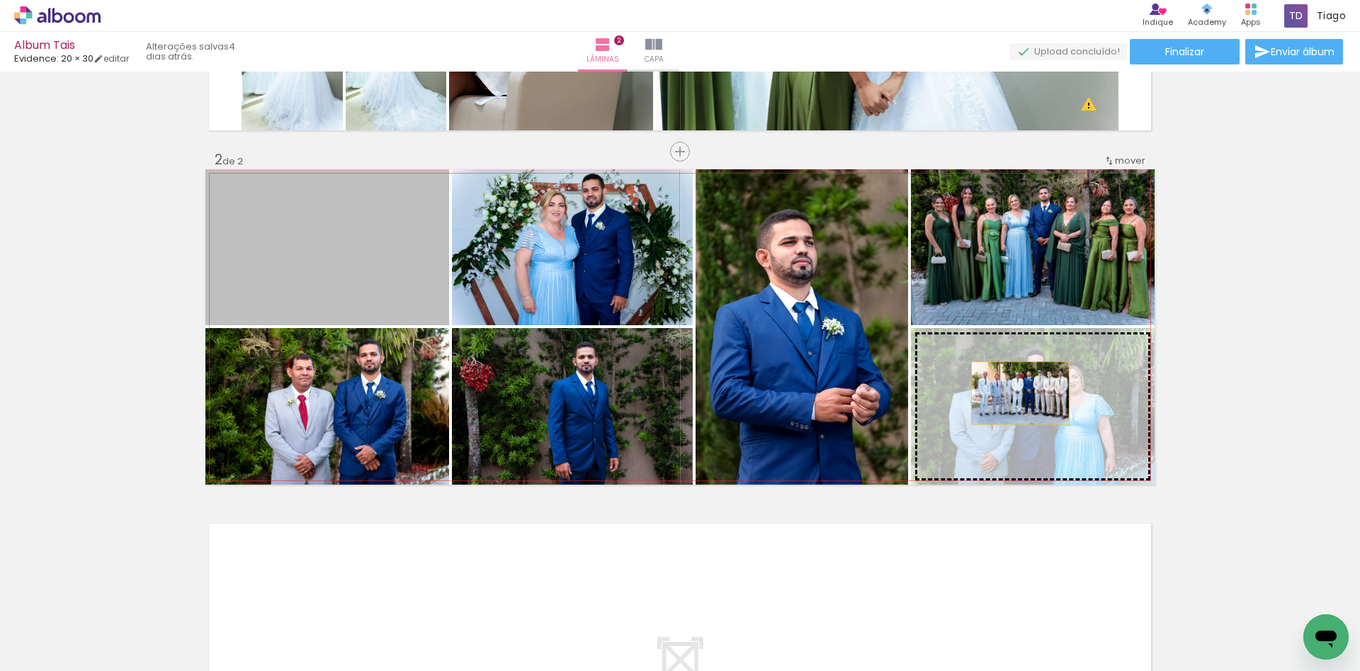
drag, startPoint x: 376, startPoint y: 262, endPoint x: 1036, endPoint y: 407, distance: 675.9
click at [0, 0] on slot at bounding box center [0, 0] width 0 height 0
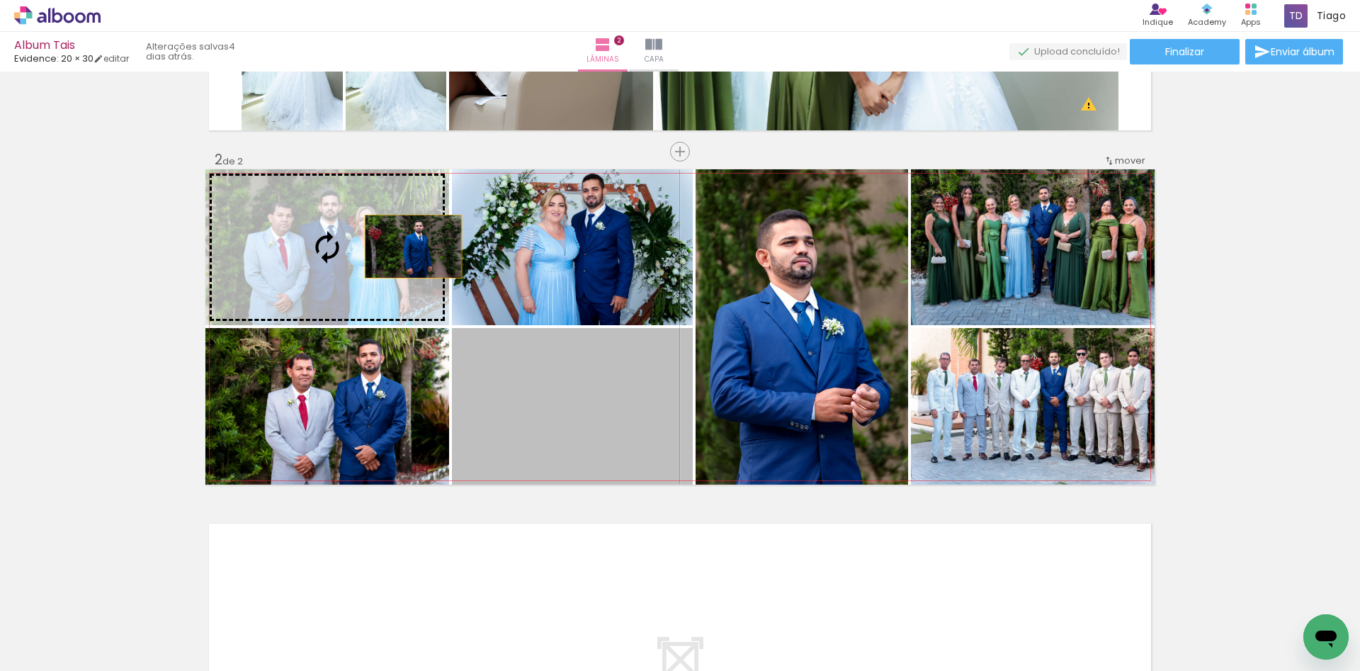
drag, startPoint x: 572, startPoint y: 409, endPoint x: 408, endPoint y: 246, distance: 230.4
click at [0, 0] on slot at bounding box center [0, 0] width 0 height 0
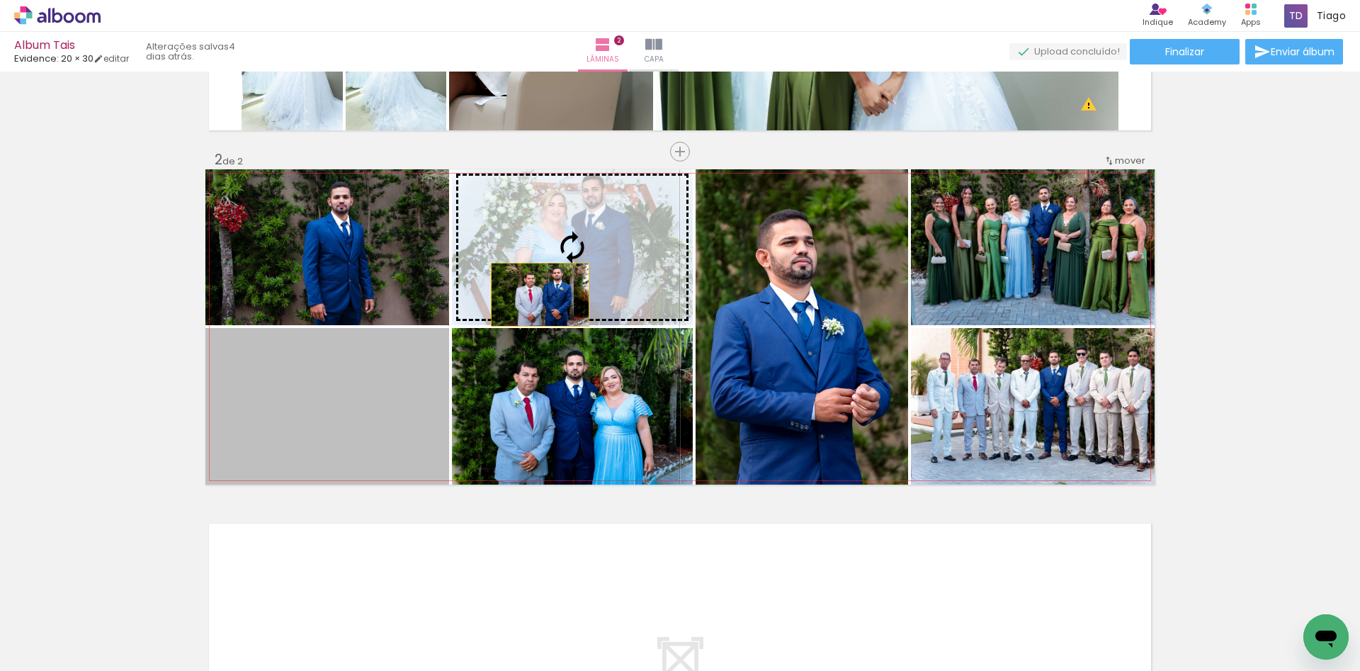
drag, startPoint x: 390, startPoint y: 399, endPoint x: 564, endPoint y: 279, distance: 211.4
click at [0, 0] on slot at bounding box center [0, 0] width 0 height 0
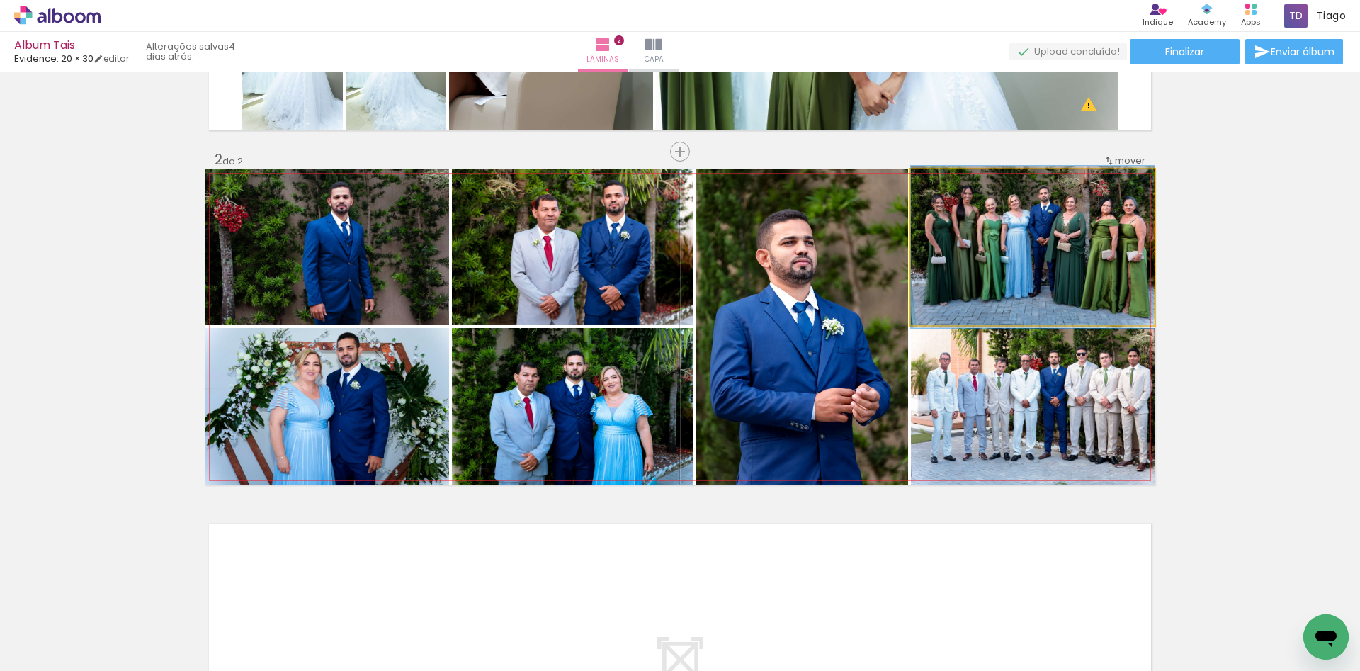
drag, startPoint x: 1108, startPoint y: 290, endPoint x: 1086, endPoint y: 285, distance: 23.1
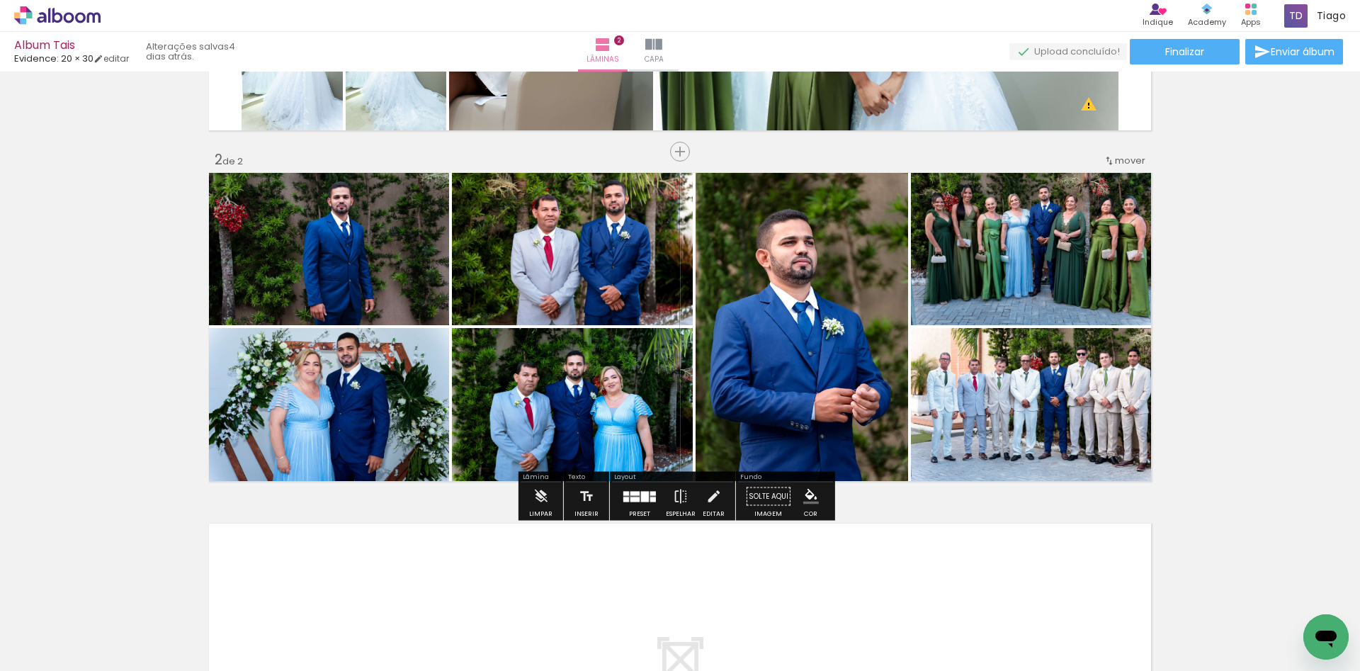
click at [0, 0] on paper-item at bounding box center [0, 0] width 0 height 0
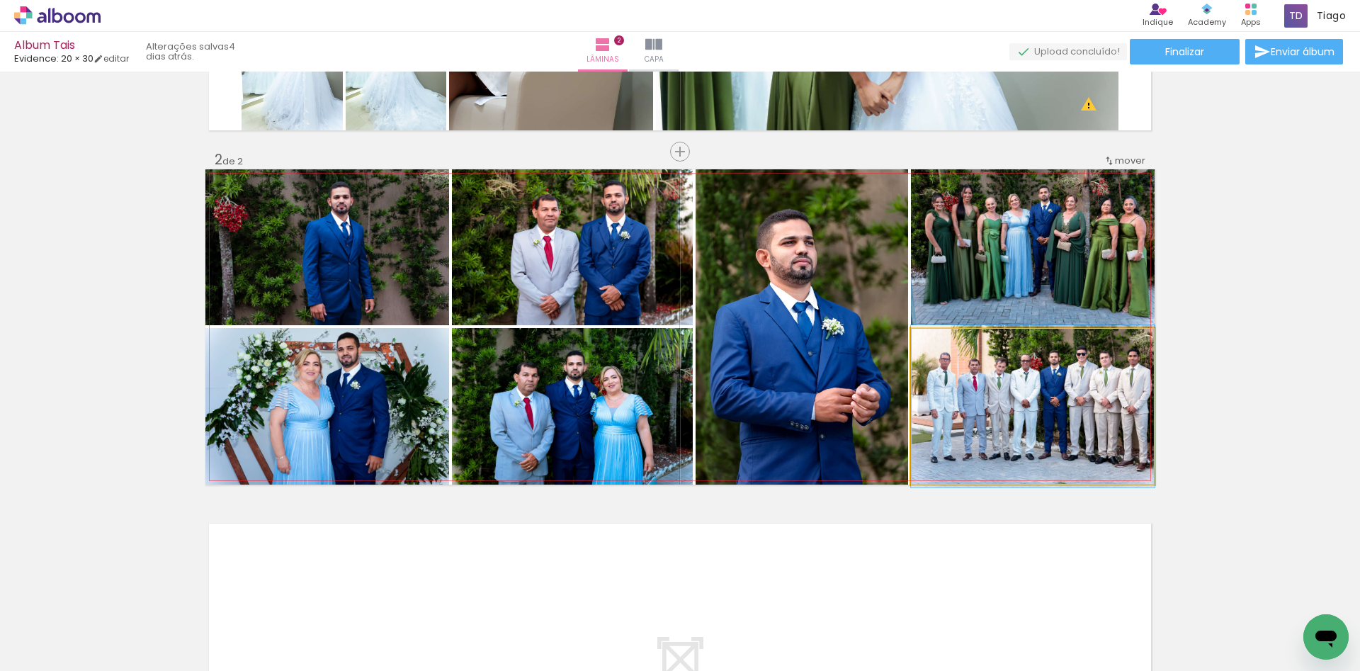
click at [1073, 392] on quentale-photo at bounding box center [1033, 406] width 244 height 157
click at [1041, 331] on quentale-photo at bounding box center [1033, 406] width 244 height 157
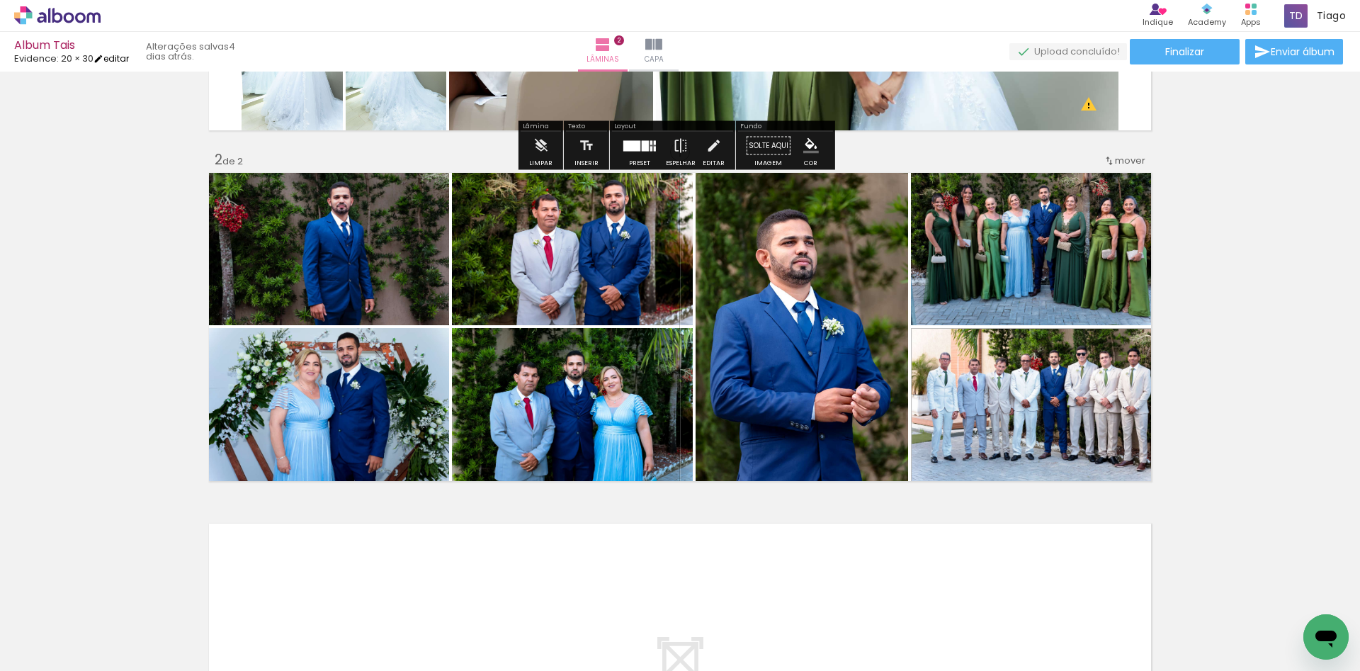
click at [103, 56] on iron-icon at bounding box center [98, 59] width 10 height 10
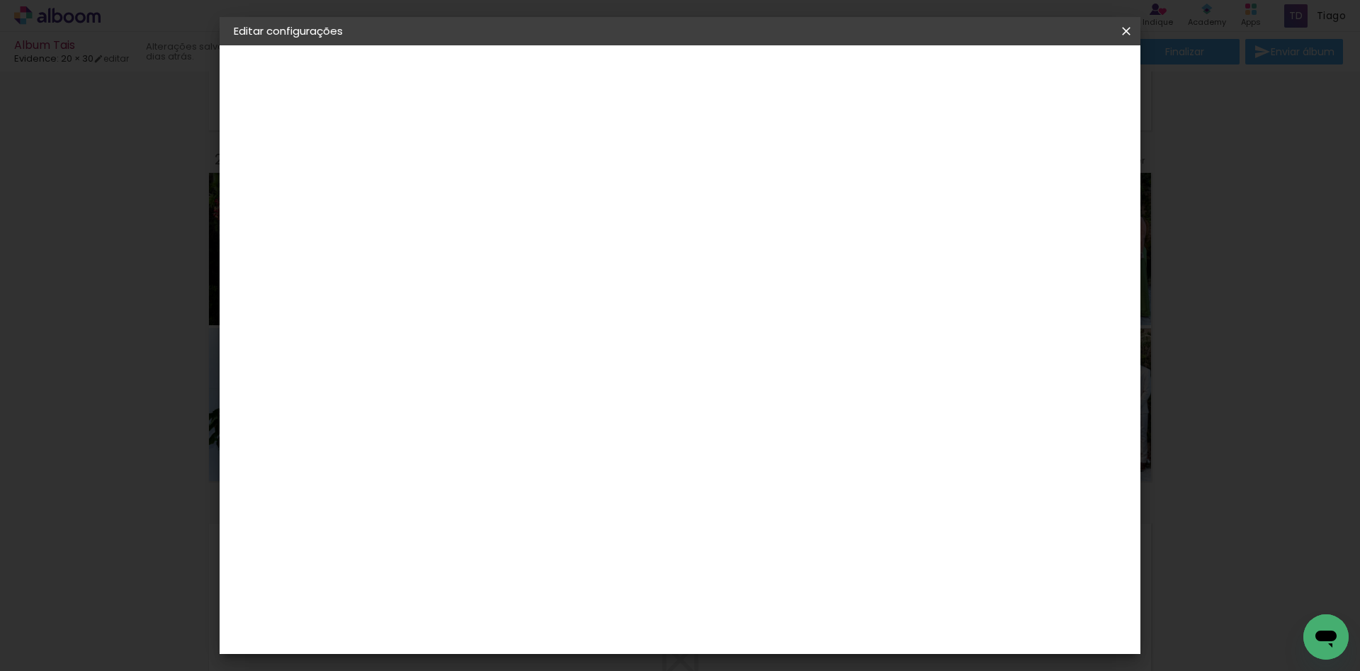
type input "1"
type paper-input "1"
click at [471, 154] on input "1" at bounding box center [454, 153] width 49 height 18
click at [1038, 78] on span "Salvar configurações" at bounding box center [985, 75] width 105 height 10
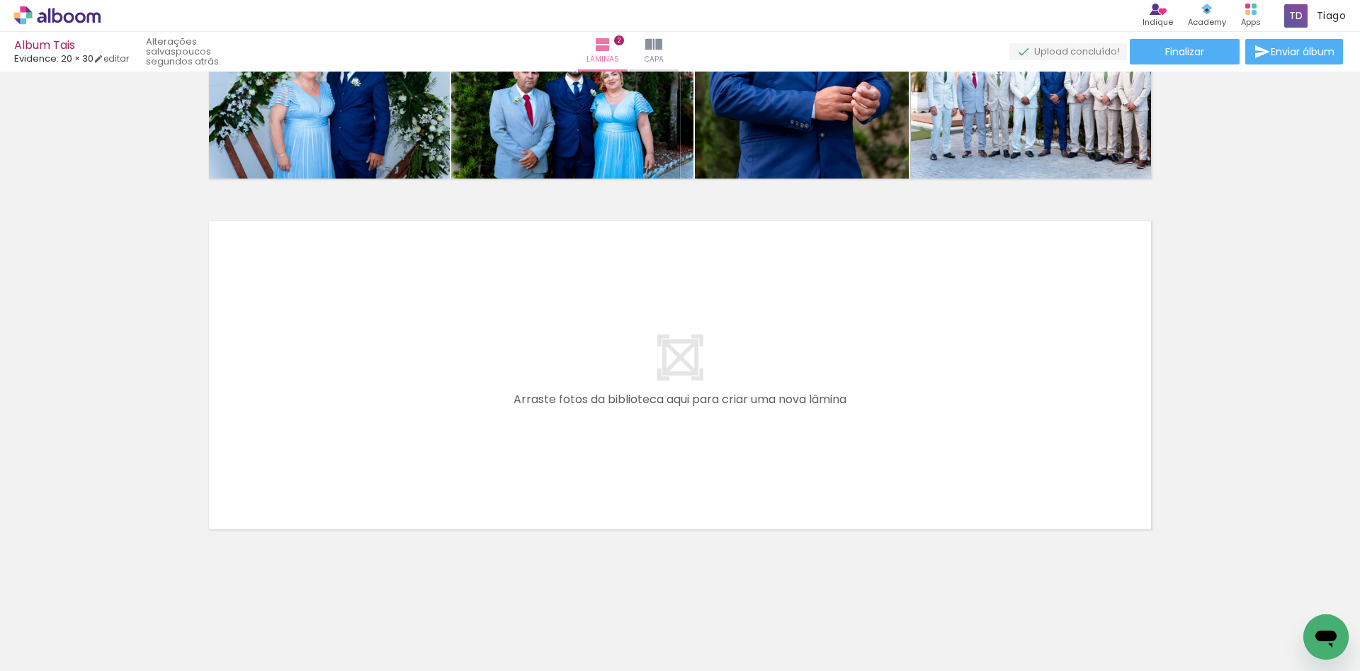
scroll to position [0, 1737]
drag, startPoint x: 798, startPoint y: 627, endPoint x: 774, endPoint y: 448, distance: 180.0
click at [774, 448] on quentale-workspace at bounding box center [680, 335] width 1360 height 671
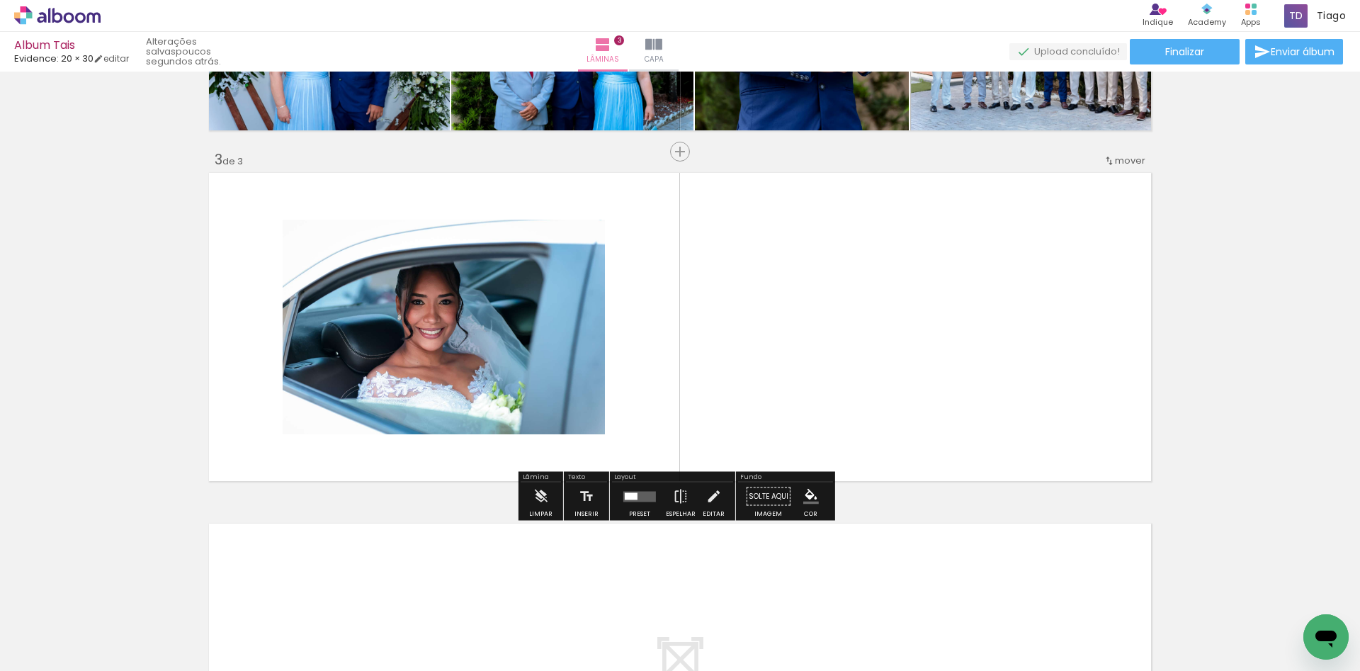
scroll to position [0, 2013]
